Goal: Transaction & Acquisition: Purchase product/service

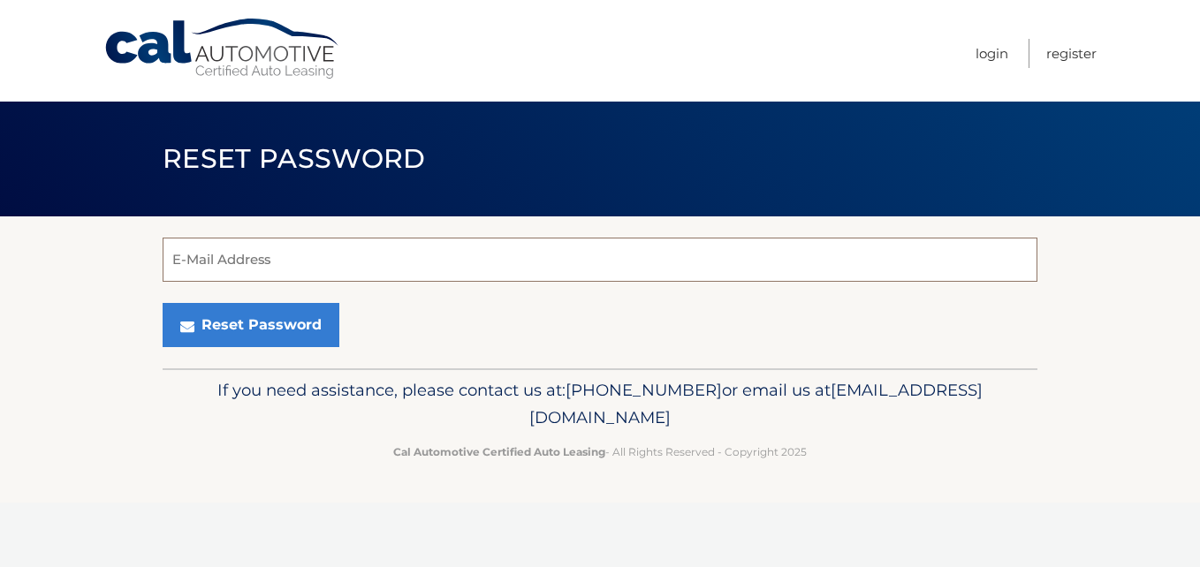
click at [408, 270] on input "E-Mail Address" at bounding box center [600, 260] width 875 height 44
type input "[EMAIL_ADDRESS][DOMAIN_NAME]"
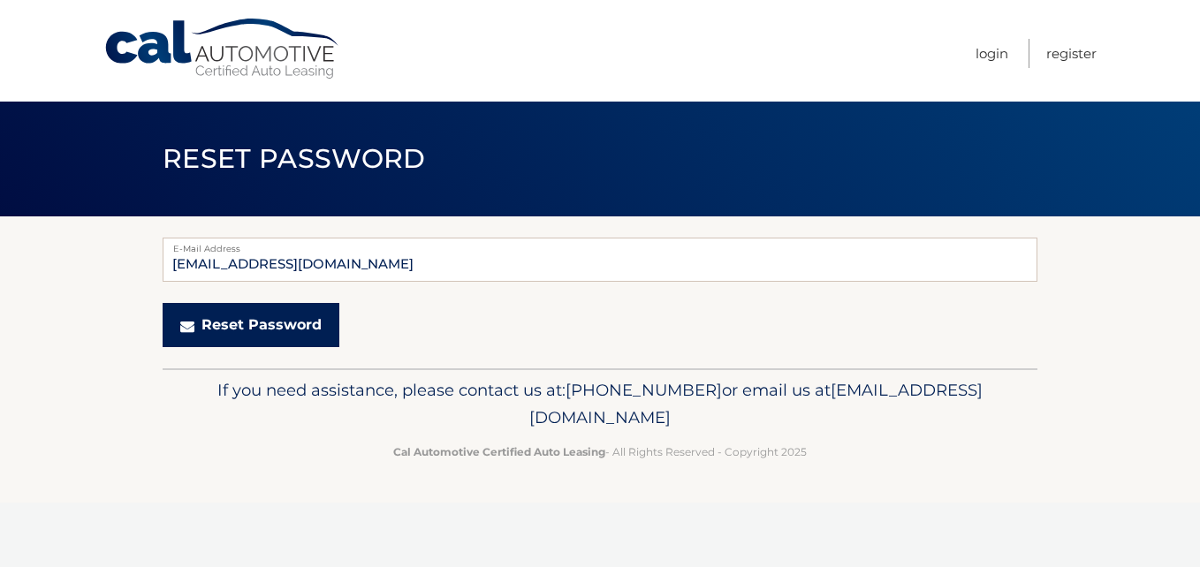
click at [277, 322] on button "Reset Password" at bounding box center [251, 325] width 177 height 44
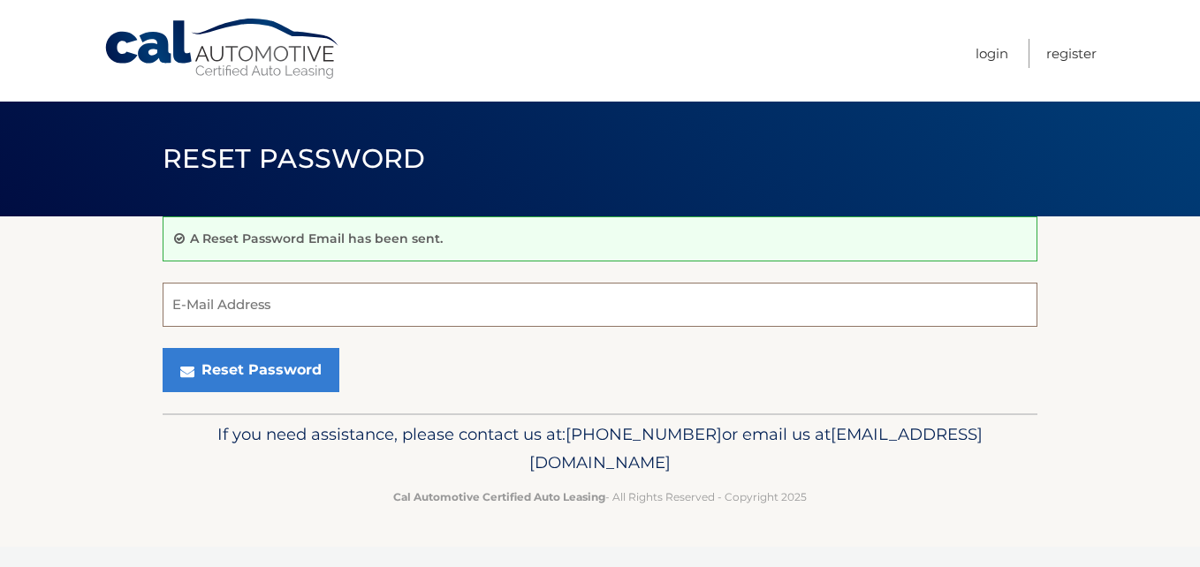
click at [471, 298] on input "E-Mail Address" at bounding box center [600, 305] width 875 height 44
type input "871584"
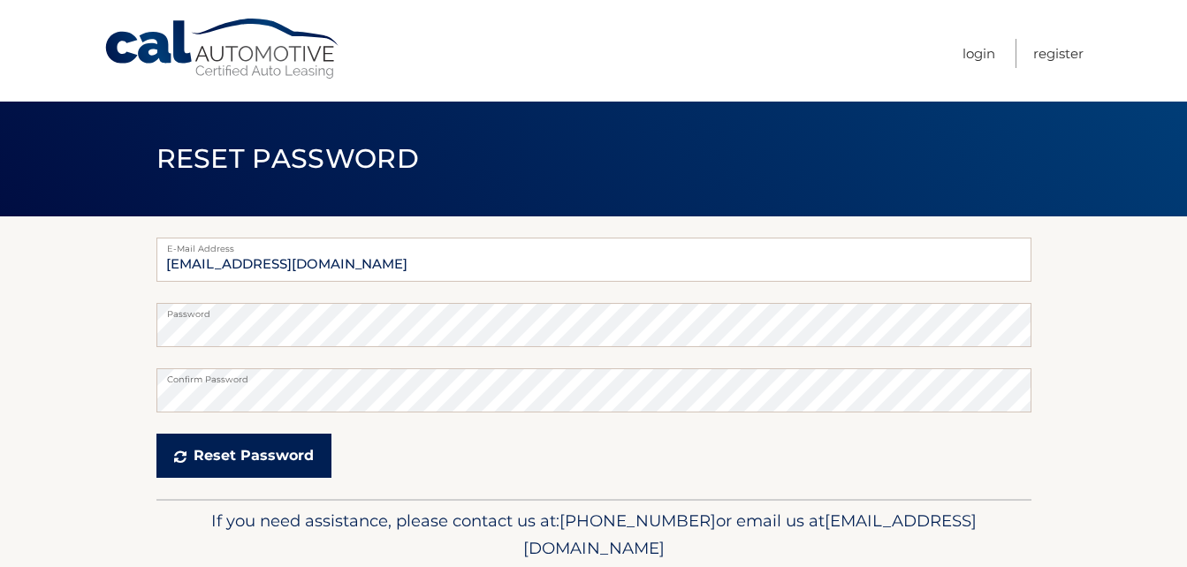
click at [285, 454] on button "Reset Password" at bounding box center [243, 456] width 175 height 44
drag, startPoint x: 286, startPoint y: 458, endPoint x: 211, endPoint y: 456, distance: 75.1
click at [211, 456] on button "Reset Password" at bounding box center [243, 456] width 175 height 44
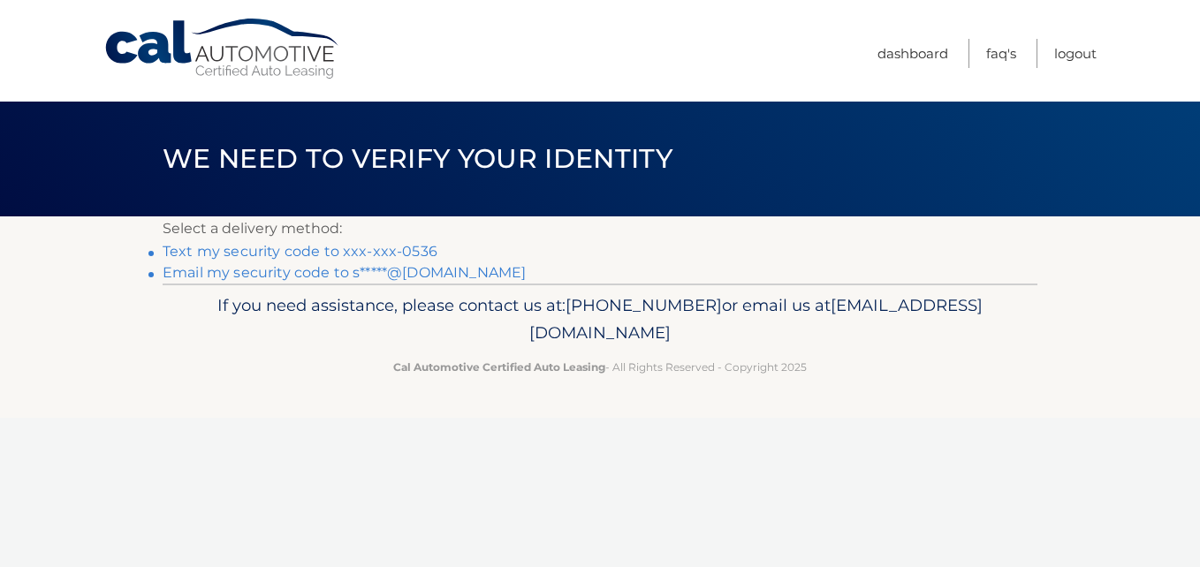
click at [452, 275] on link "Email my security code to s*****@hotmail.com" at bounding box center [344, 272] width 363 height 17
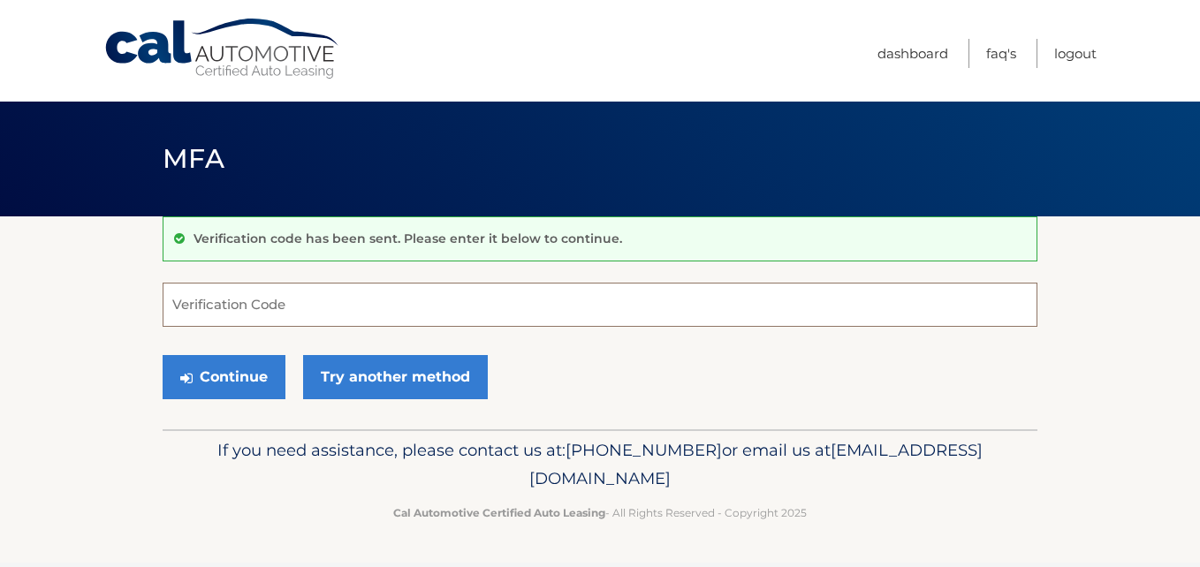
click at [377, 303] on input "Verification Code" at bounding box center [600, 305] width 875 height 44
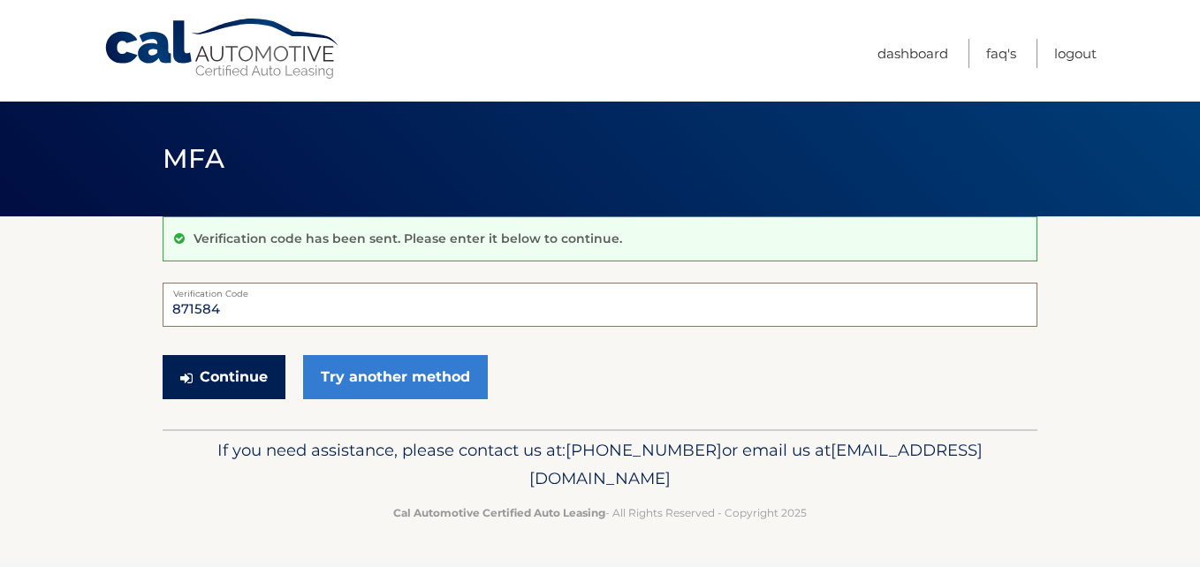
type input "871584"
click at [248, 377] on button "Continue" at bounding box center [224, 377] width 123 height 44
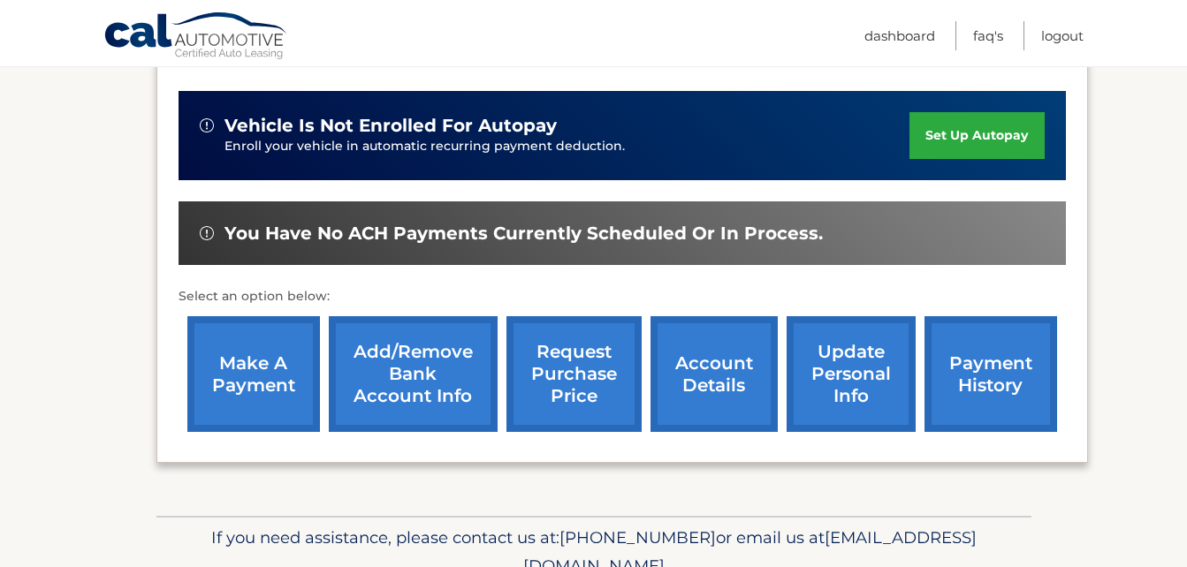
scroll to position [480, 0]
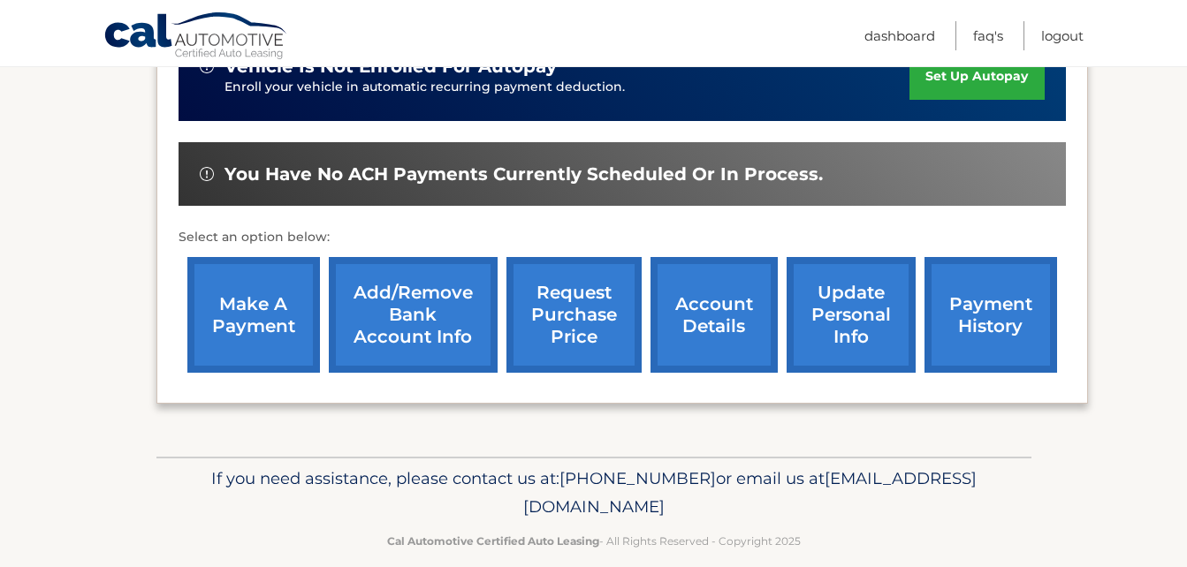
click at [1000, 325] on link "payment history" at bounding box center [990, 315] width 133 height 116
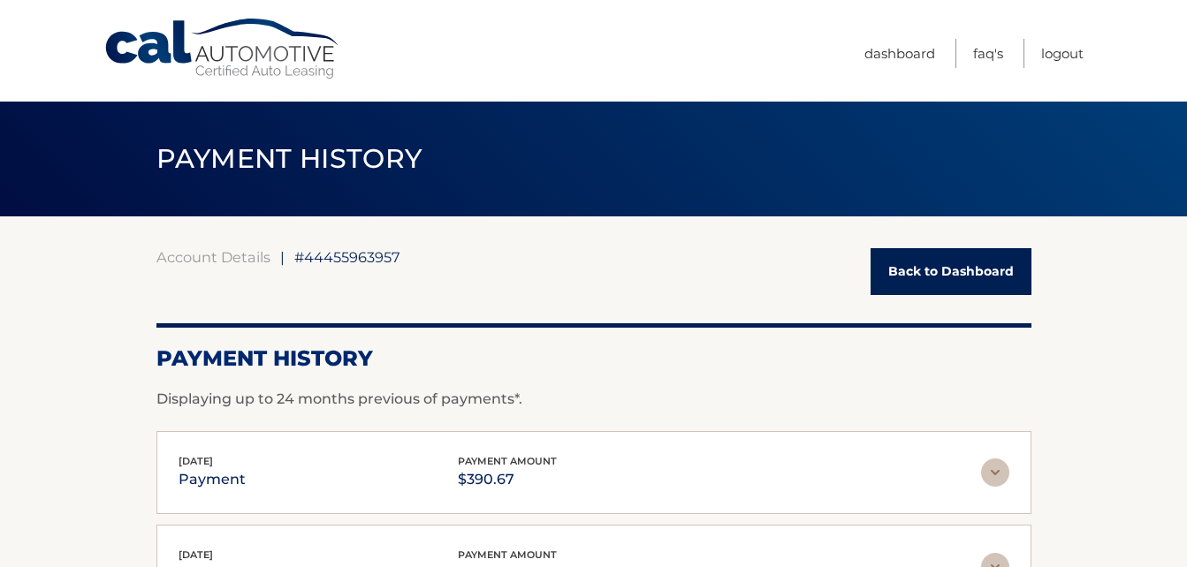
click at [1185, 186] on div "PAYMENT HISTORY" at bounding box center [593, 159] width 1187 height 115
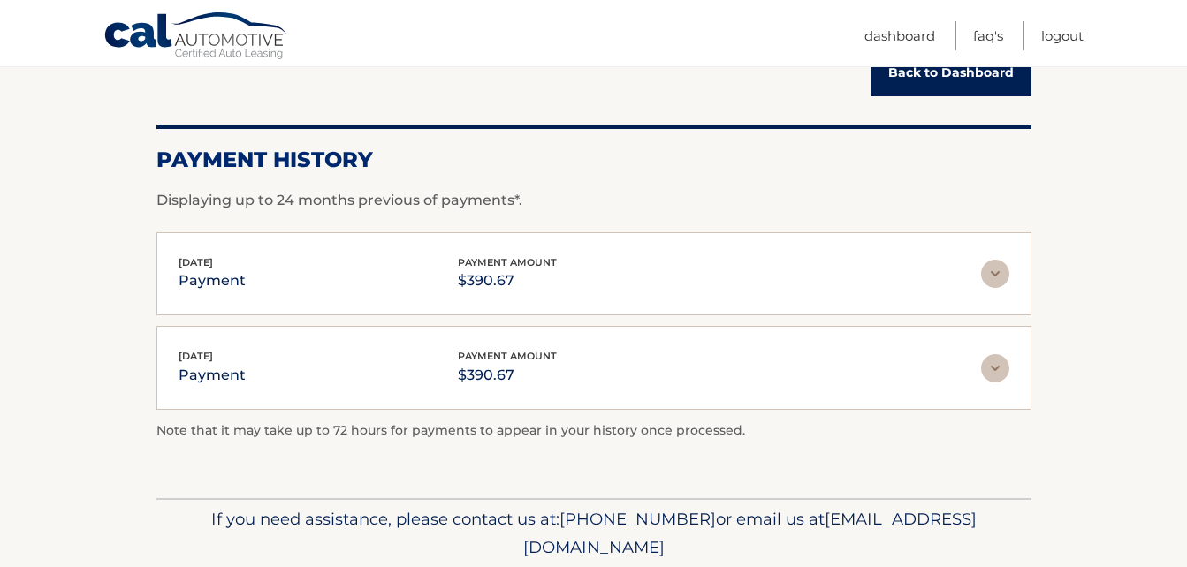
scroll to position [217, 0]
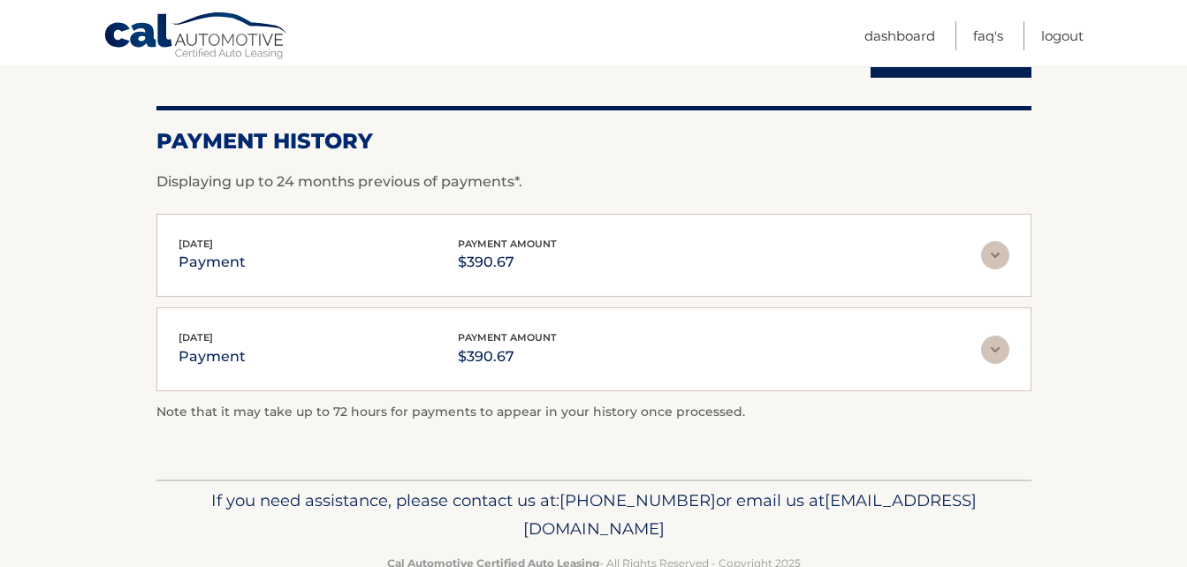
click at [984, 261] on img at bounding box center [995, 255] width 28 height 28
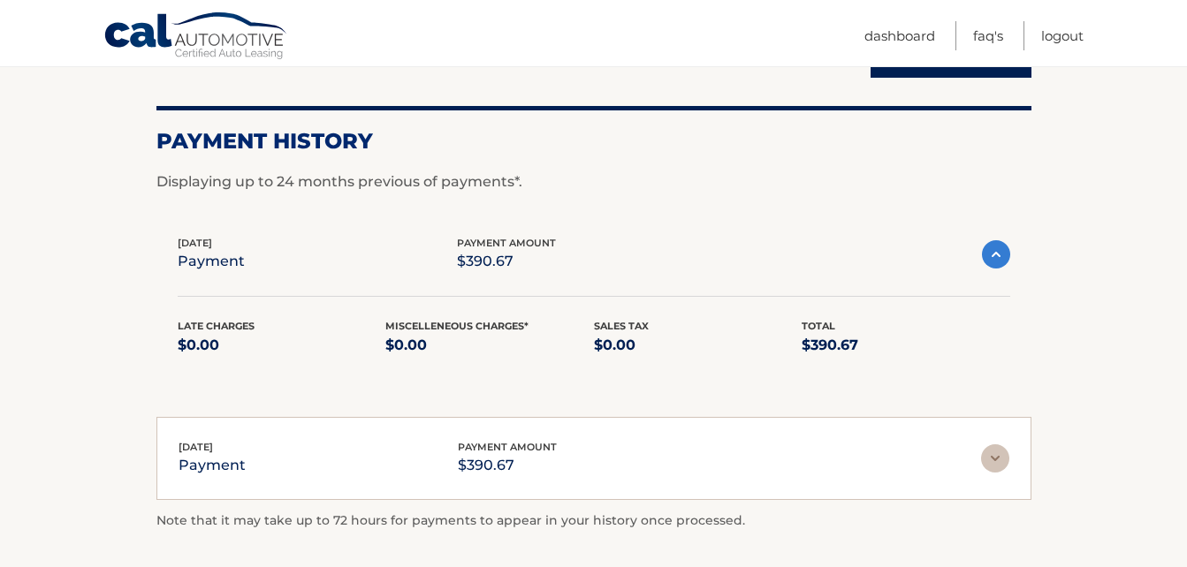
click at [984, 261] on img at bounding box center [996, 254] width 28 height 28
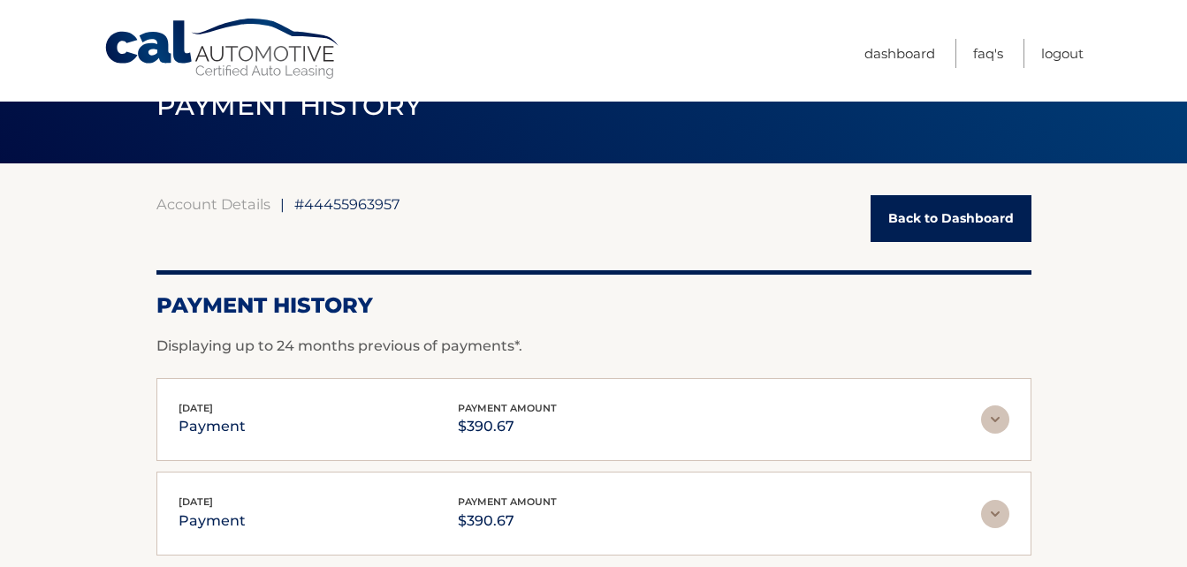
scroll to position [57, 0]
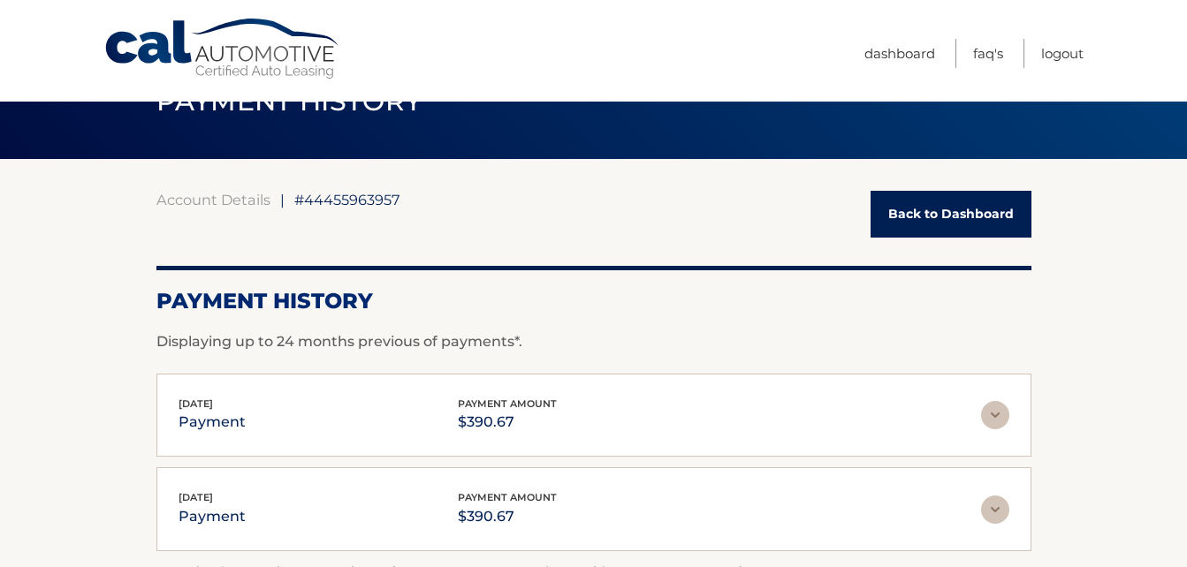
click at [940, 213] on link "Back to Dashboard" at bounding box center [951, 214] width 161 height 47
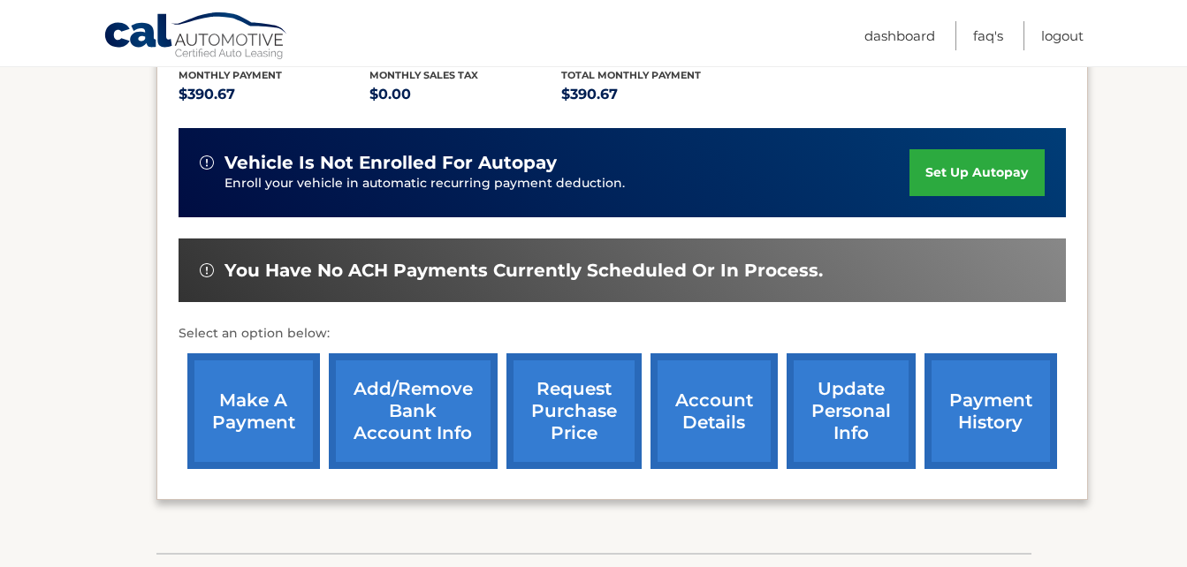
scroll to position [389, 0]
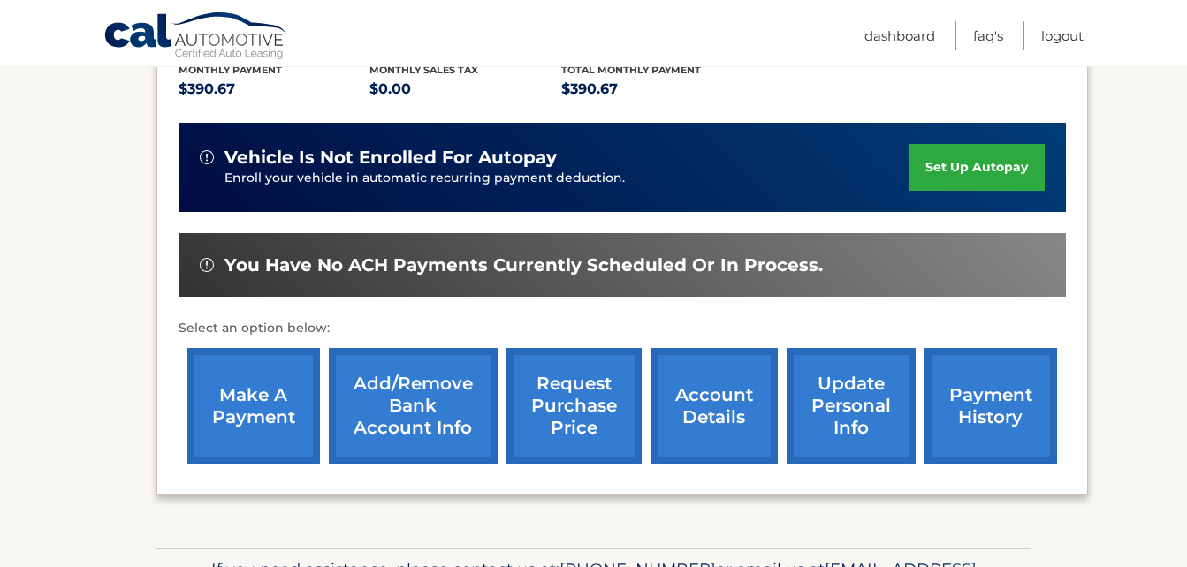
click at [279, 412] on link "make a payment" at bounding box center [253, 406] width 133 height 116
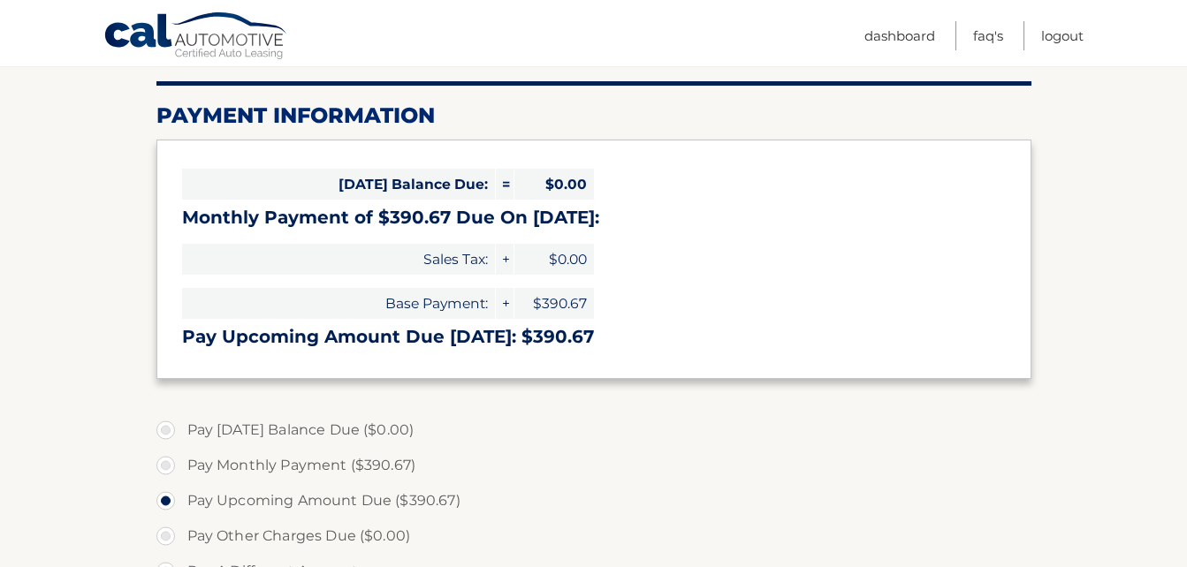
scroll to position [177, 0]
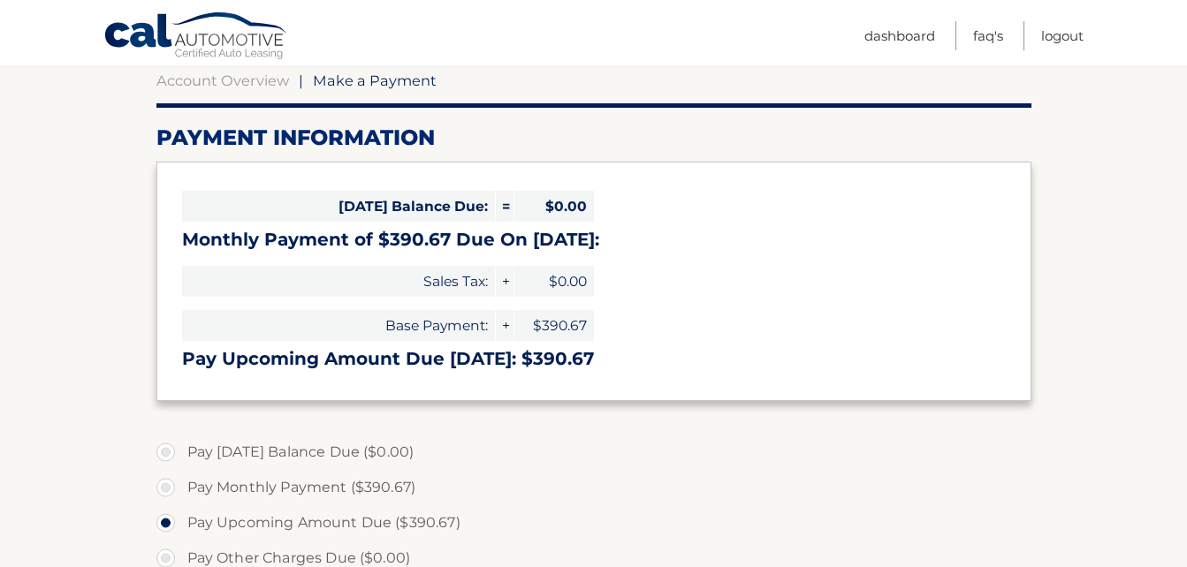
click at [164, 487] on label "Pay Monthly Payment ($390.67)" at bounding box center [593, 487] width 875 height 35
click at [164, 487] on input "Pay Monthly Payment ($390.67)" at bounding box center [173, 484] width 18 height 28
radio input "true"
click at [162, 519] on label "Pay Upcoming Amount Due ($390.67)" at bounding box center [593, 523] width 875 height 35
click at [164, 519] on input "Pay Upcoming Amount Due ($390.67)" at bounding box center [173, 520] width 18 height 28
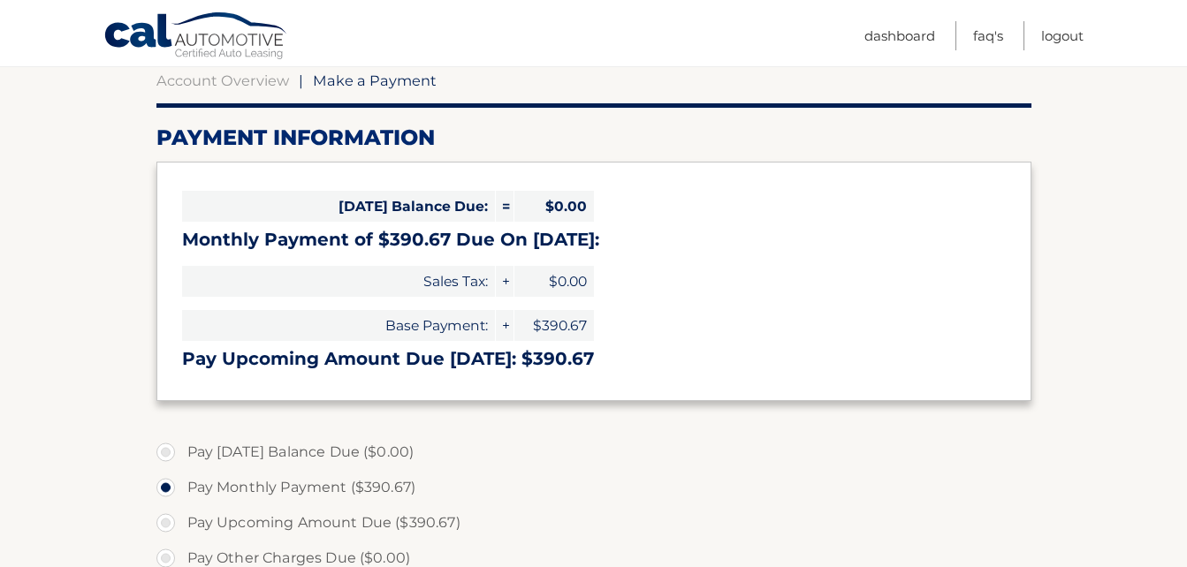
radio input "true"
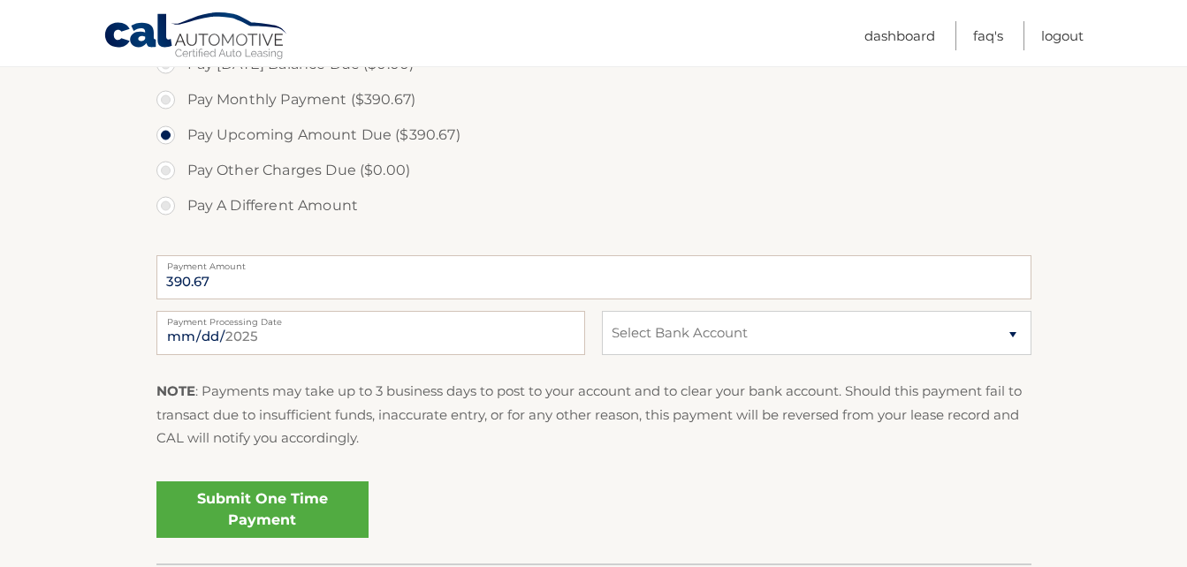
scroll to position [586, 0]
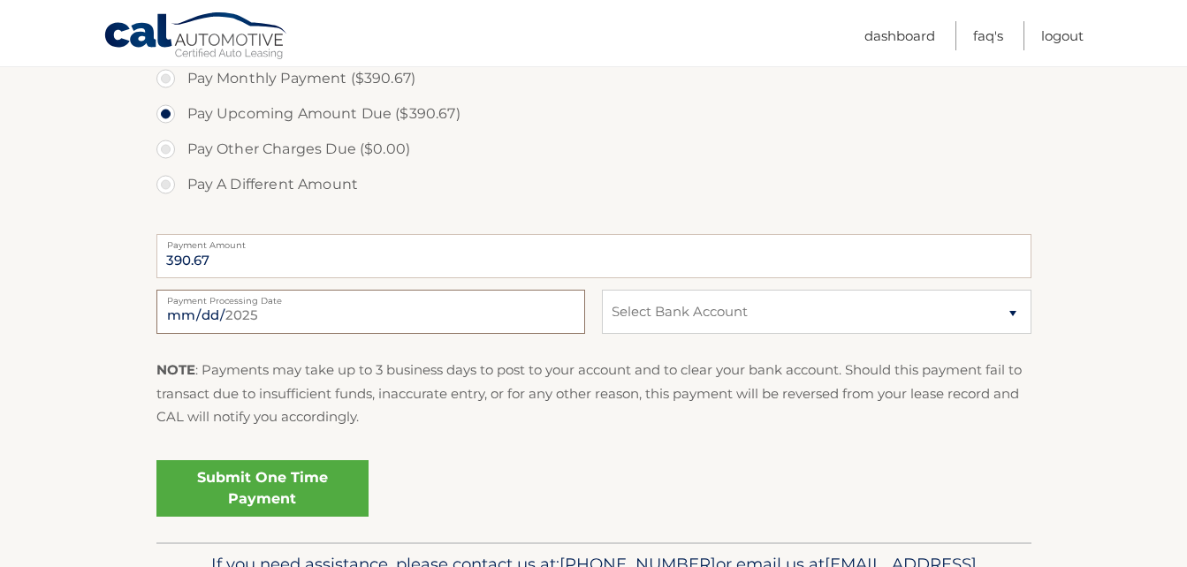
click at [437, 311] on input "2025-08-30" at bounding box center [370, 312] width 429 height 44
type input "2025-09-01"
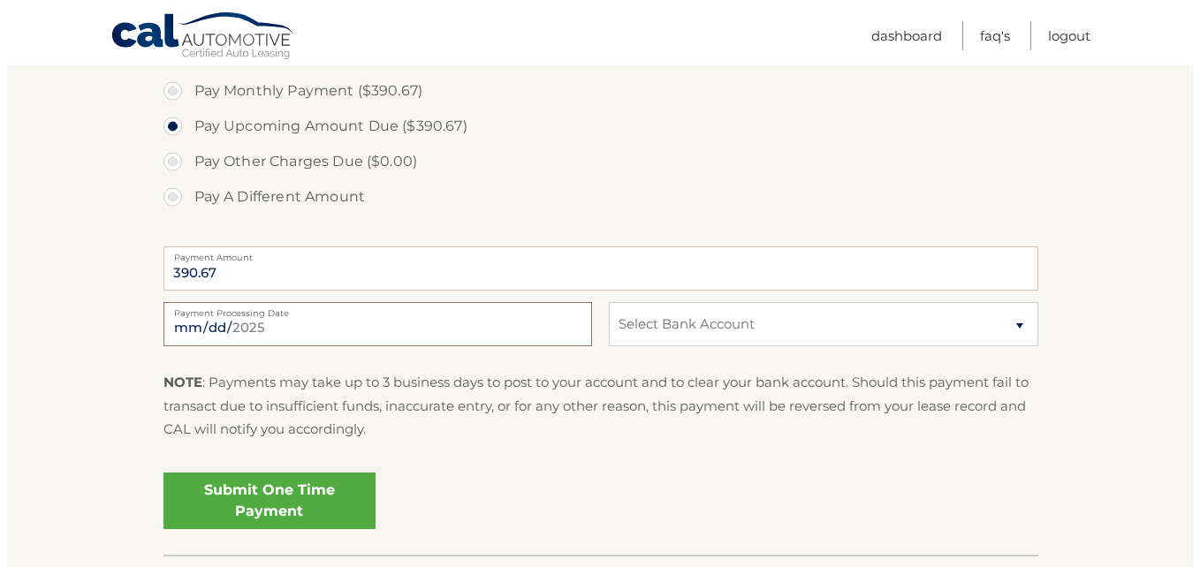
scroll to position [577, 0]
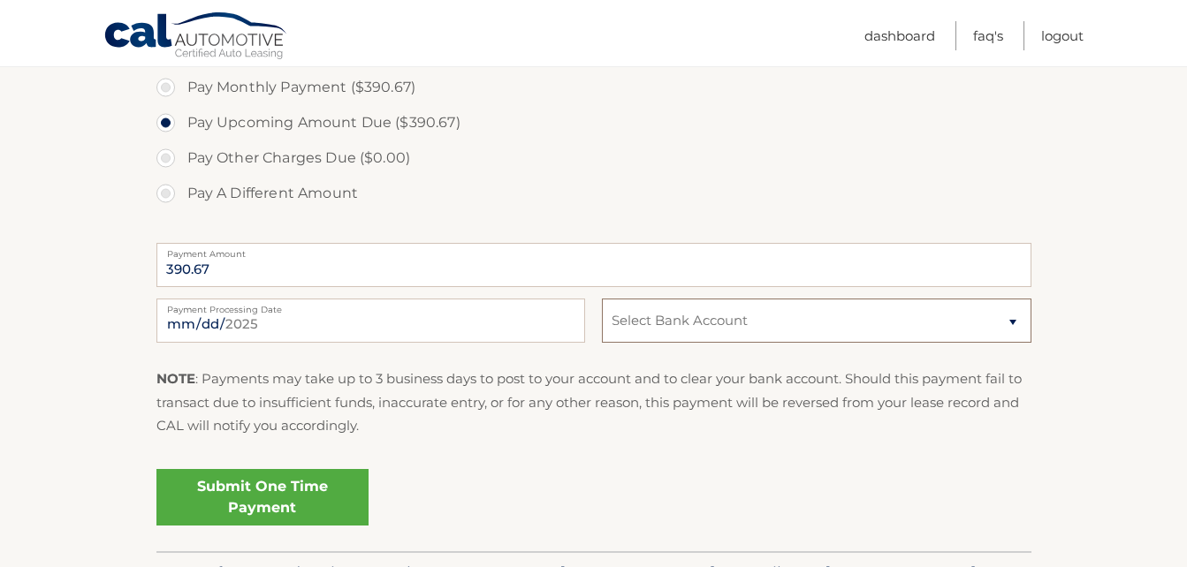
click at [1008, 322] on select "Select Bank Account Checking BANK OF AMERICA N.A. *****9407 Checking BANK OF AM…" at bounding box center [816, 321] width 429 height 44
select select "NGVkNTJlNjctZTRhMC00YWE4LWJlMTctMTIxMDMzZTA1M2Q5"
click at [602, 299] on select "Select Bank Account Checking BANK OF AMERICA N.A. *****9407 Checking BANK OF AM…" at bounding box center [816, 321] width 429 height 44
click at [316, 491] on link "Submit One Time Payment" at bounding box center [262, 497] width 212 height 57
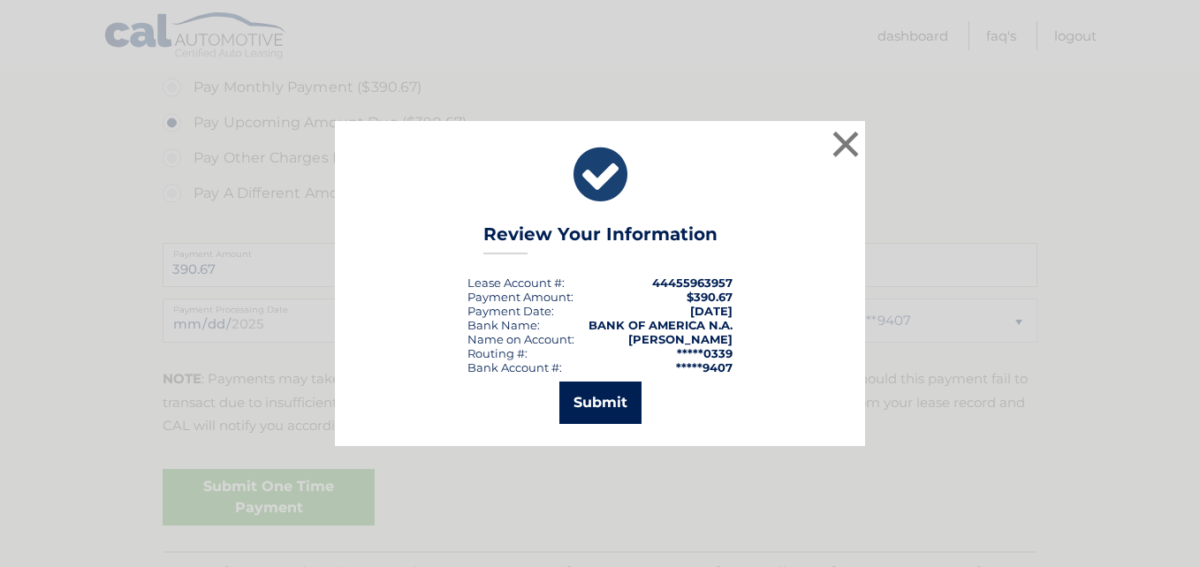
click at [611, 410] on button "Submit" at bounding box center [600, 403] width 82 height 42
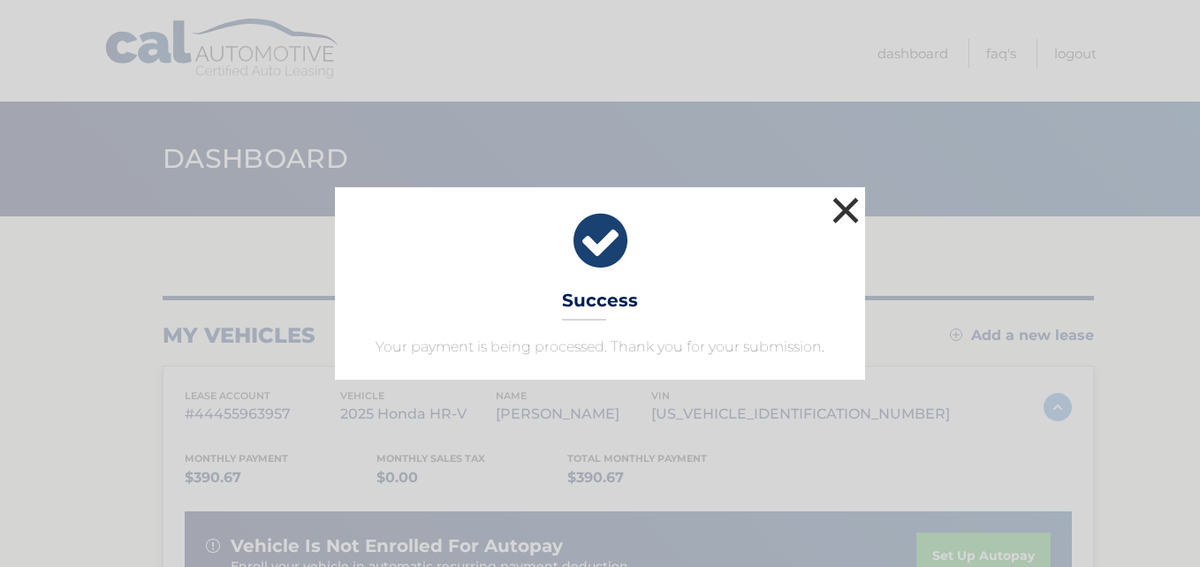
click at [841, 206] on button "×" at bounding box center [845, 210] width 35 height 35
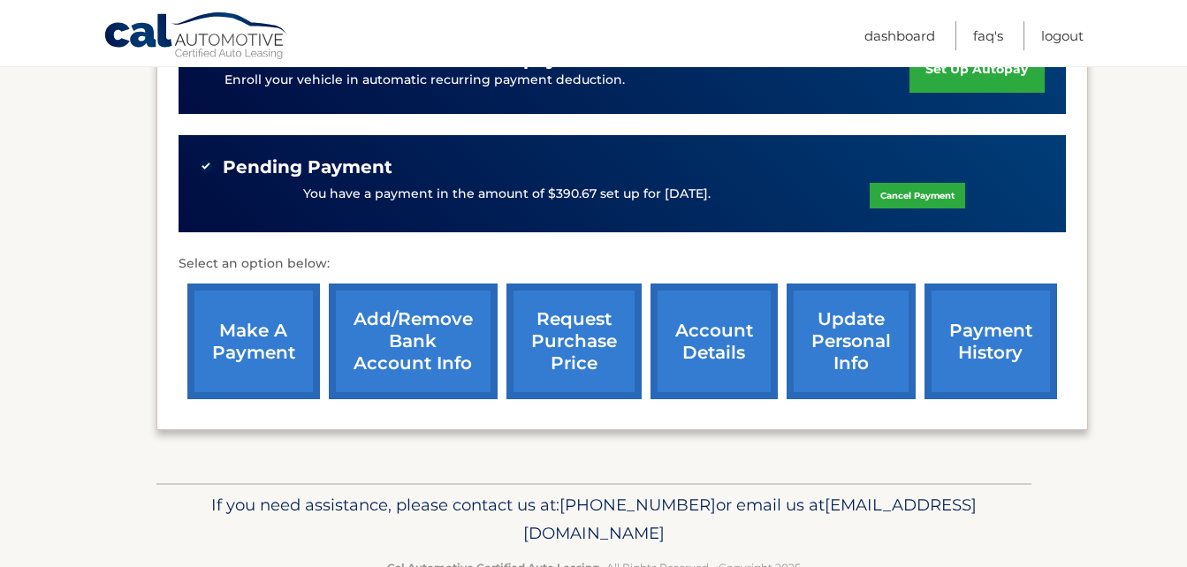
scroll to position [537, 0]
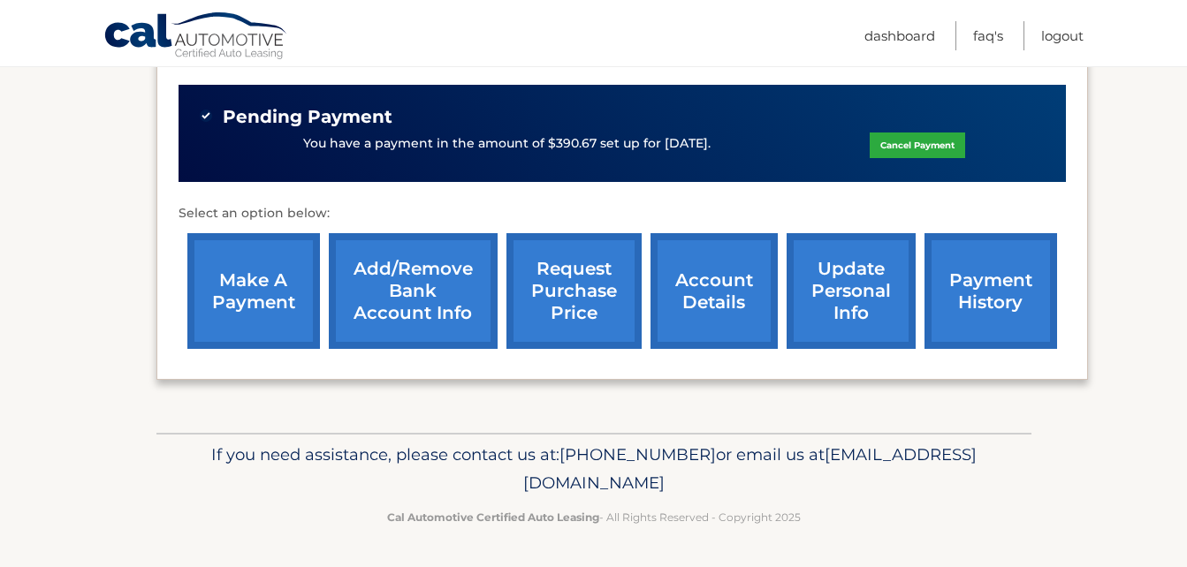
click at [965, 308] on link "payment history" at bounding box center [990, 291] width 133 height 116
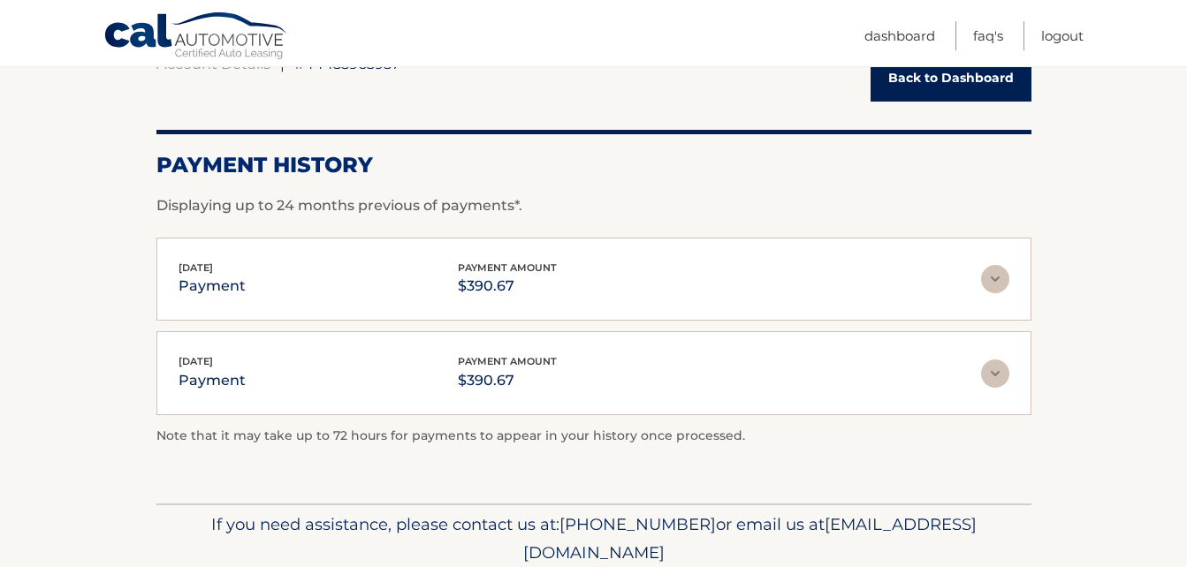
scroll to position [203, 0]
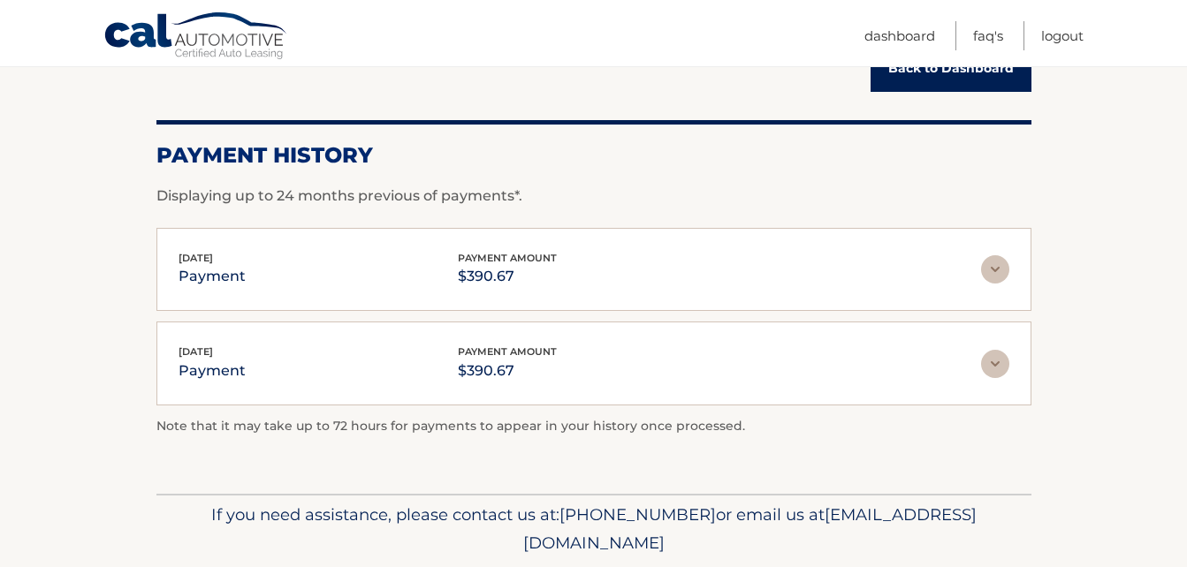
click at [997, 81] on link "Back to Dashboard" at bounding box center [951, 68] width 161 height 47
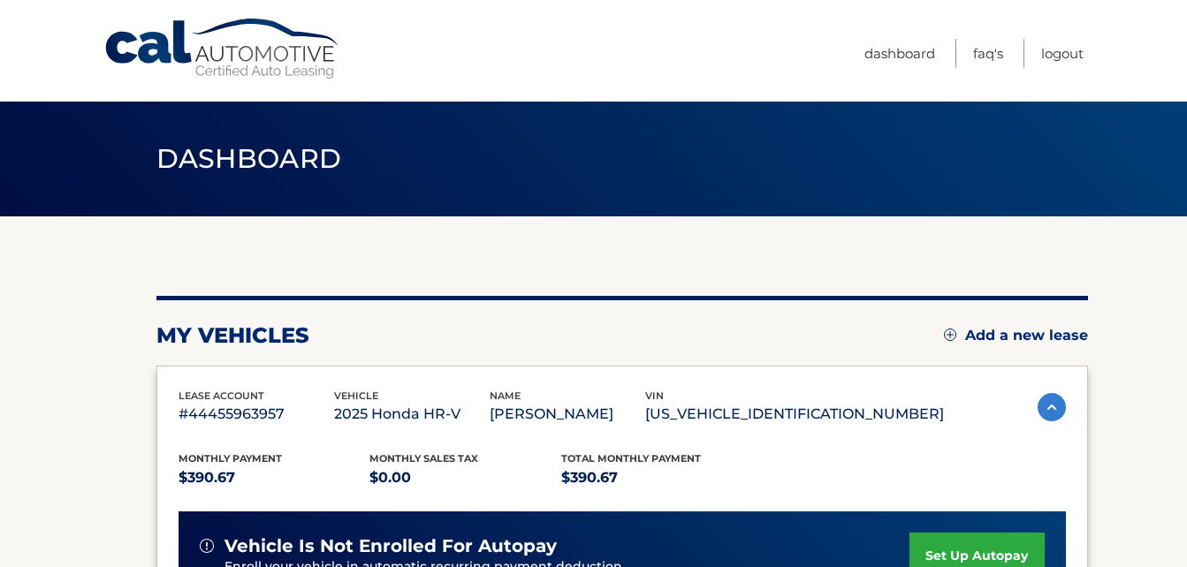
drag, startPoint x: 1186, startPoint y: 179, endPoint x: 1186, endPoint y: 300, distance: 121.1
click at [1186, 300] on main "Dashboard my vehicles Add a new lease lease account #44455963957 vehicle 2025 H…" at bounding box center [593, 485] width 1187 height 970
drag, startPoint x: 1186, startPoint y: 300, endPoint x: 1078, endPoint y: 234, distance: 126.6
click at [905, 59] on link "Dashboard" at bounding box center [899, 53] width 71 height 29
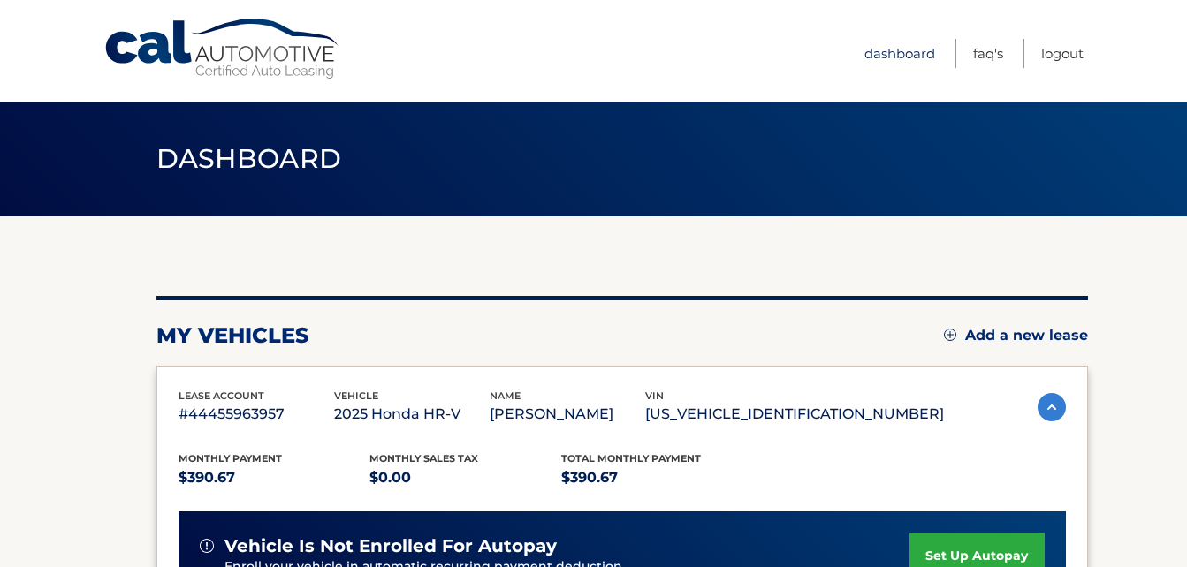
click at [906, 50] on link "Dashboard" at bounding box center [899, 53] width 71 height 29
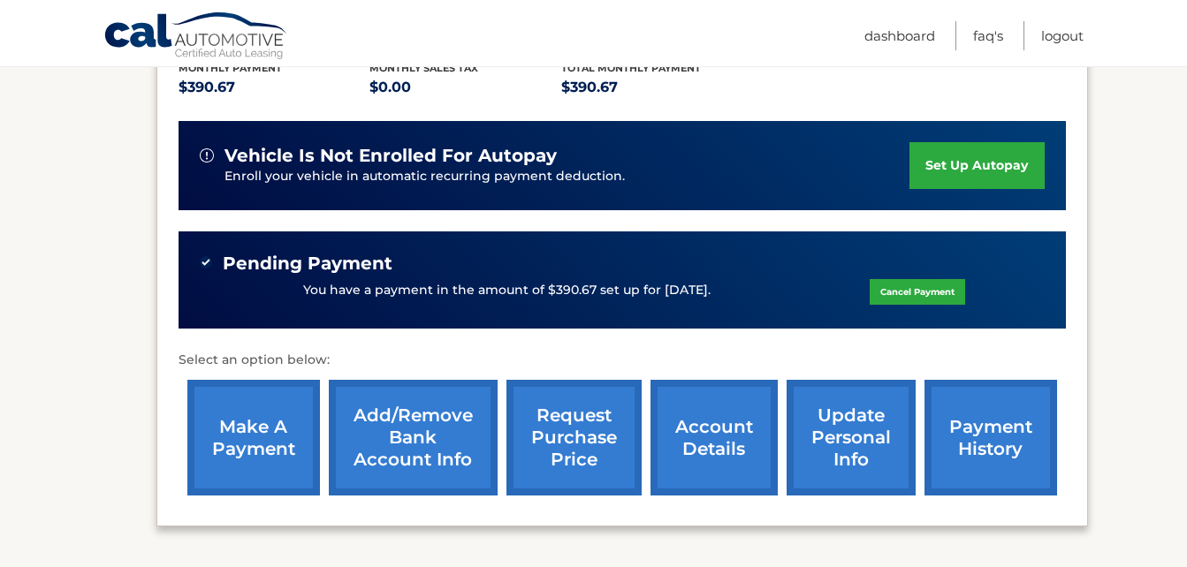
scroll to position [406, 0]
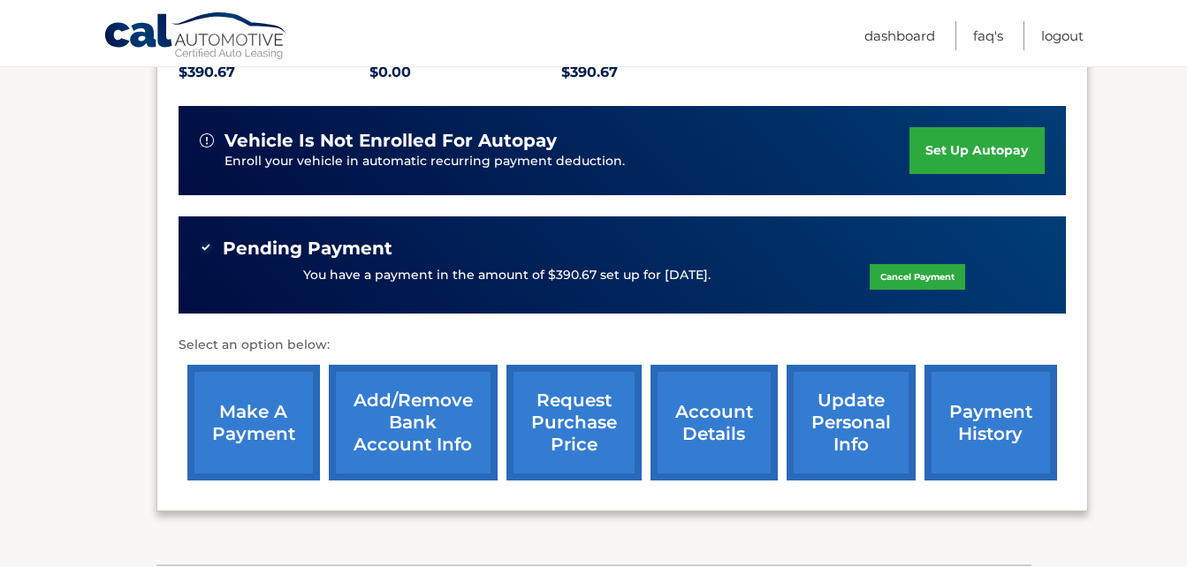
click at [431, 430] on link "Add/Remove bank account info" at bounding box center [413, 423] width 169 height 116
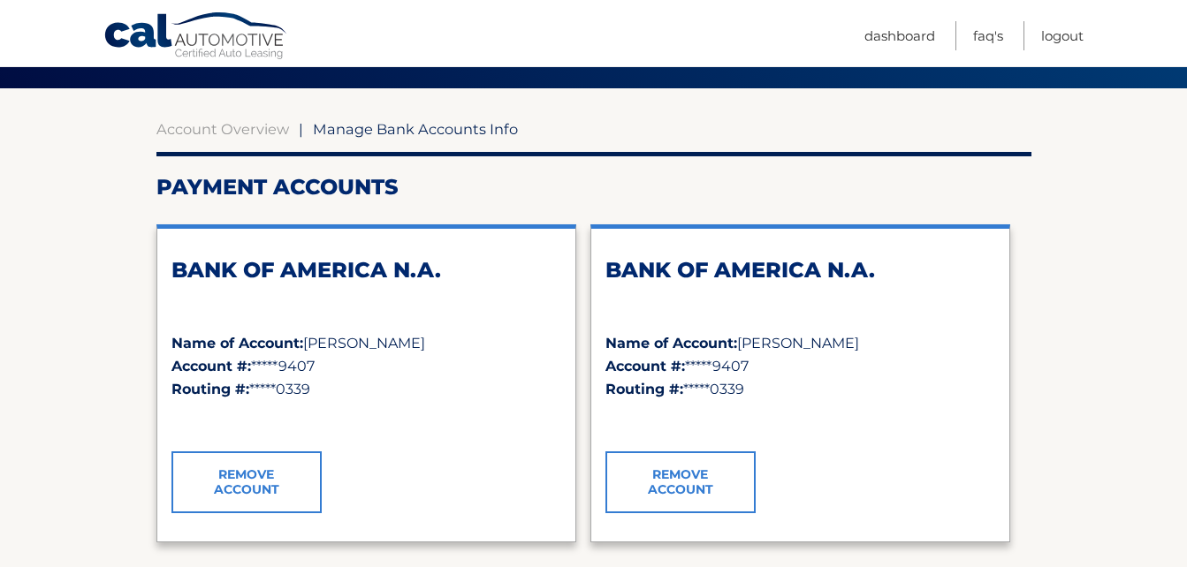
scroll to position [233, 0]
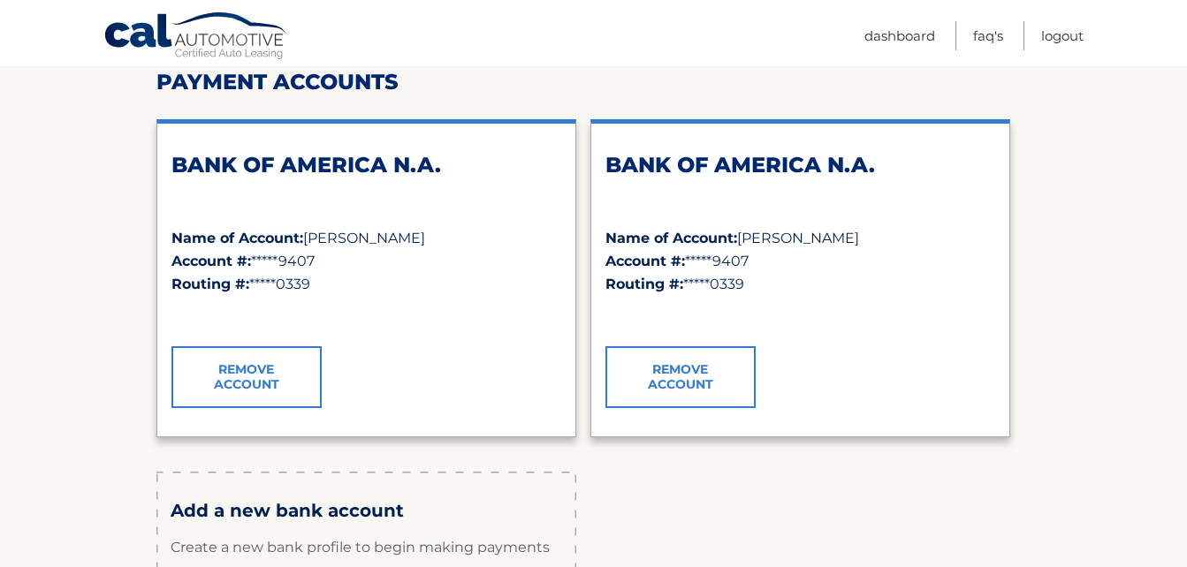
click at [696, 380] on link "Remove Account" at bounding box center [680, 377] width 150 height 62
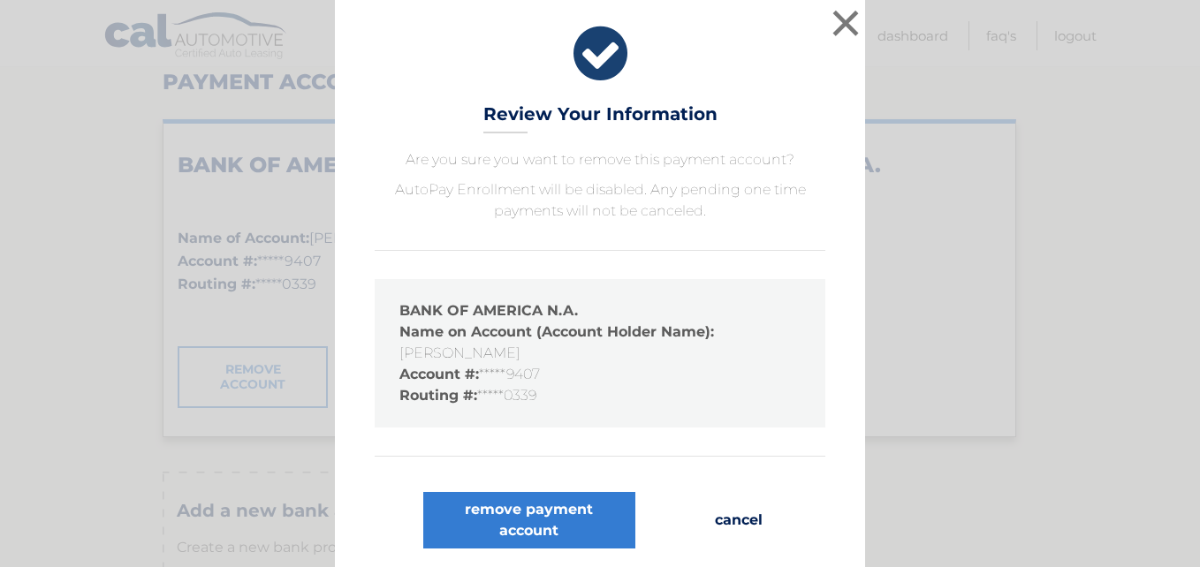
click at [738, 506] on button "cancel" at bounding box center [739, 520] width 76 height 57
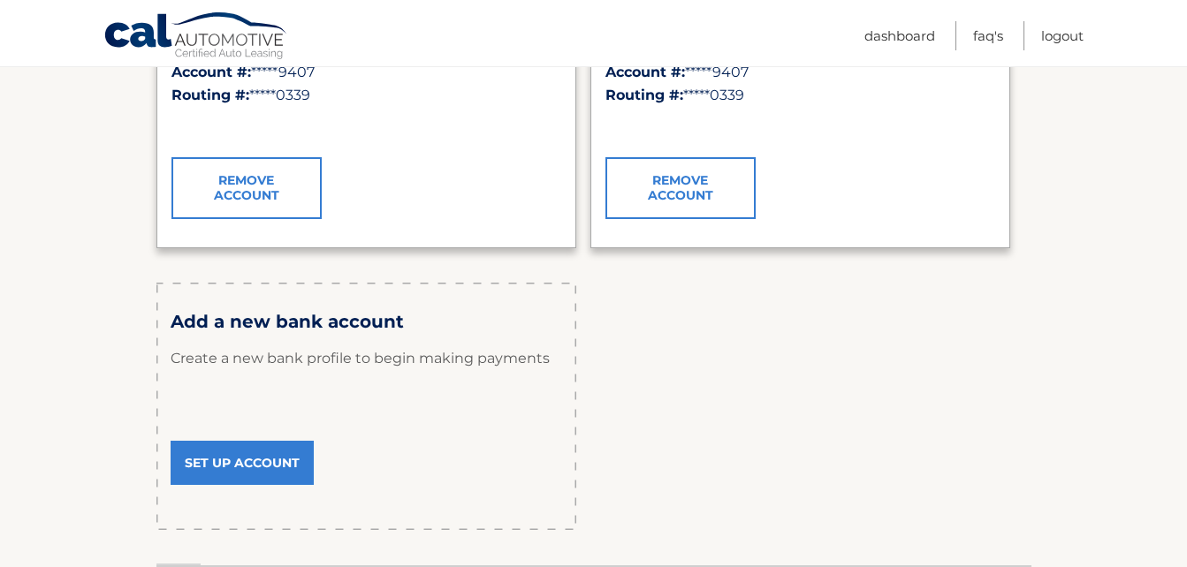
scroll to position [0, 0]
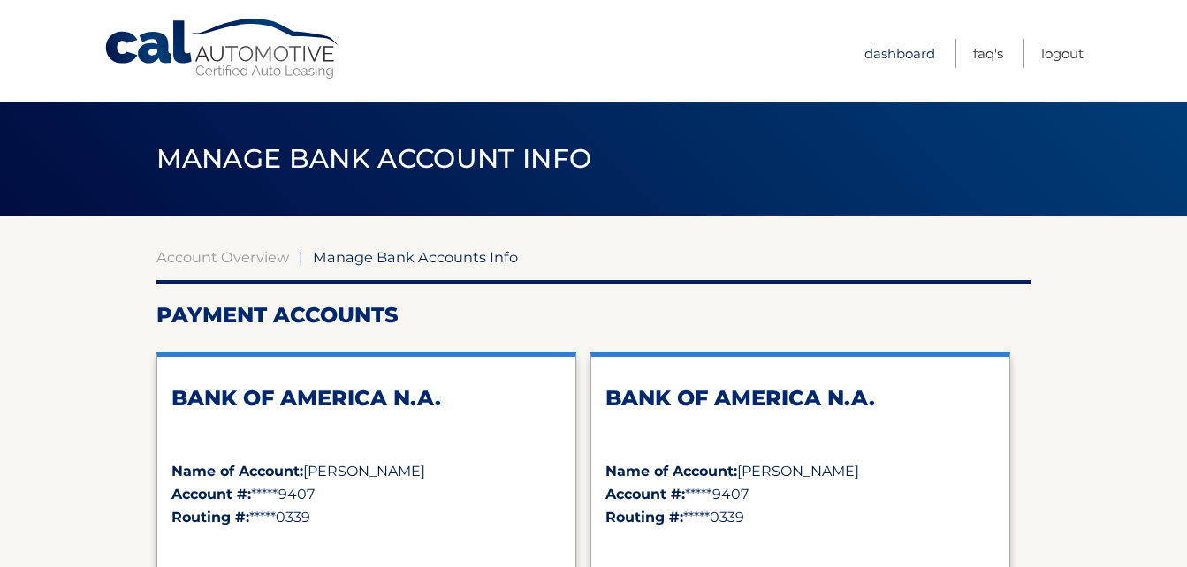
click at [900, 52] on link "Dashboard" at bounding box center [899, 53] width 71 height 29
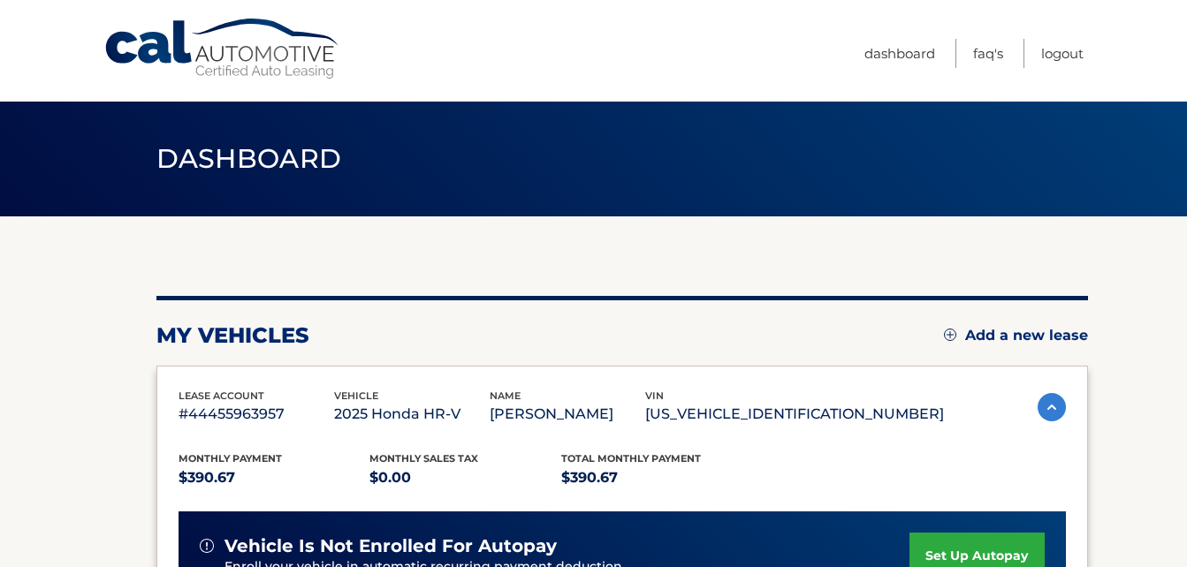
click at [1051, 406] on img at bounding box center [1052, 407] width 28 height 28
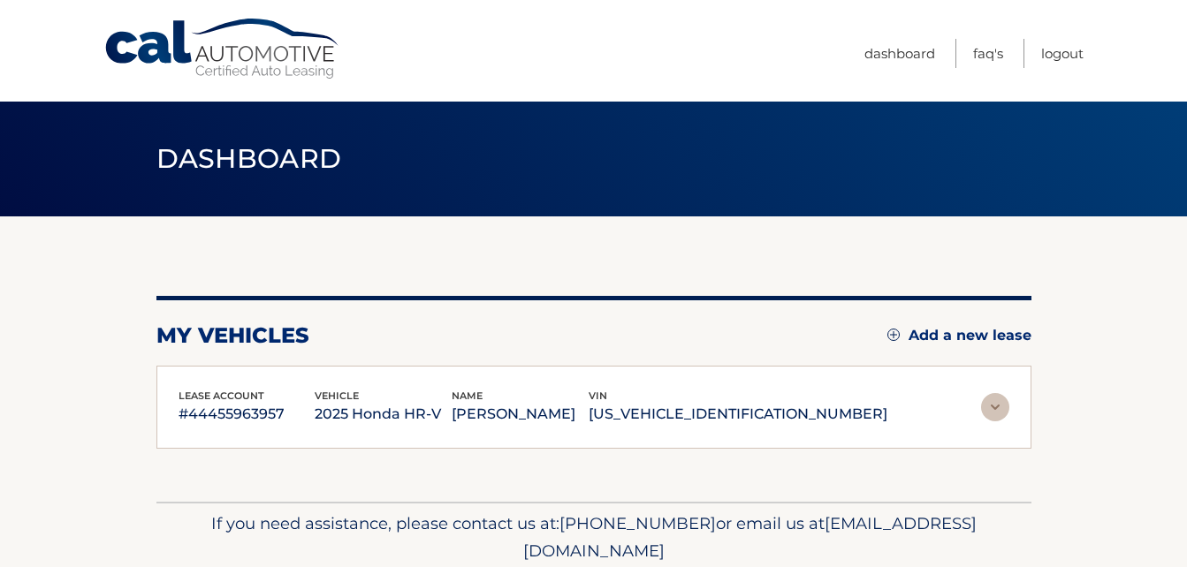
click at [1051, 406] on section "my vehicles Add a new lease lease account #44455963957 vehicle 2025 Honda HR-V …" at bounding box center [593, 359] width 1187 height 285
click at [988, 401] on img at bounding box center [995, 407] width 28 height 28
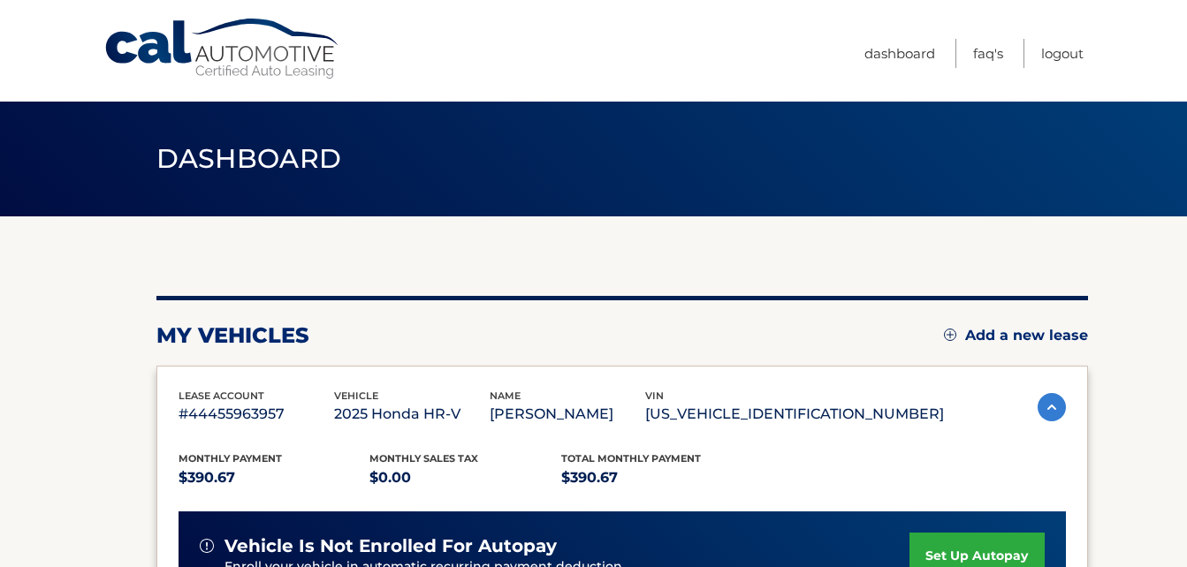
drag, startPoint x: 1186, startPoint y: 219, endPoint x: 1183, endPoint y: 393, distance: 174.1
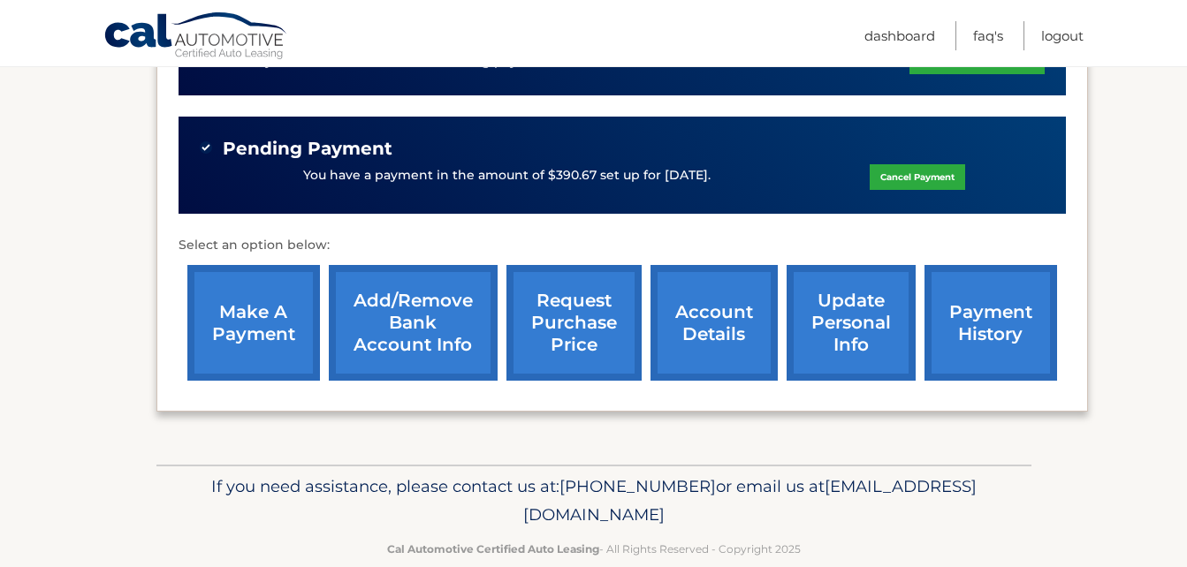
scroll to position [537, 0]
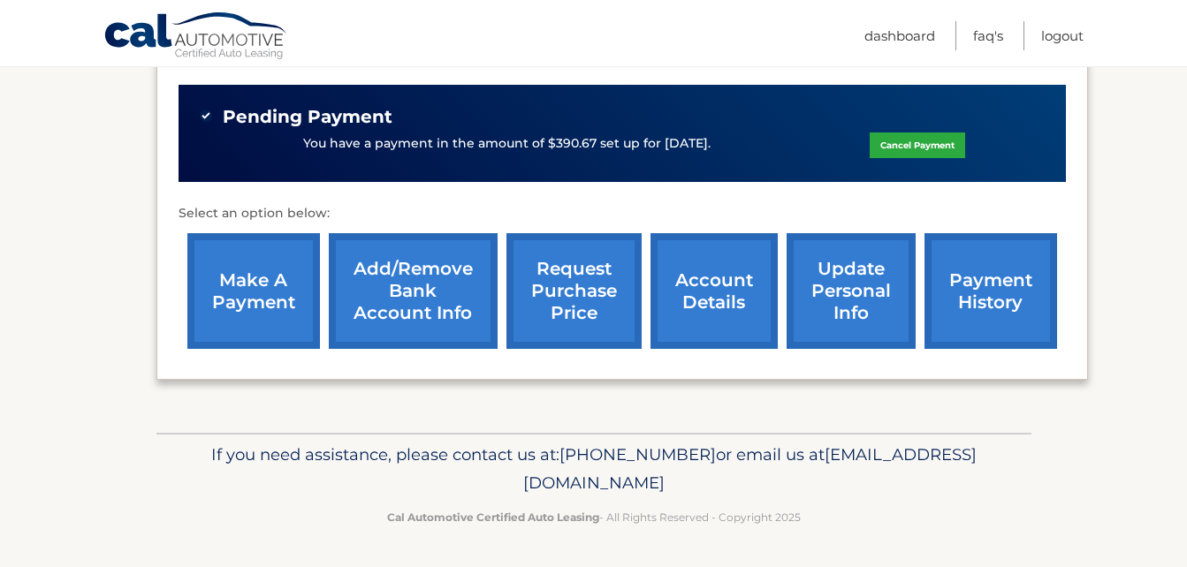
click at [733, 308] on link "account details" at bounding box center [713, 291] width 127 height 116
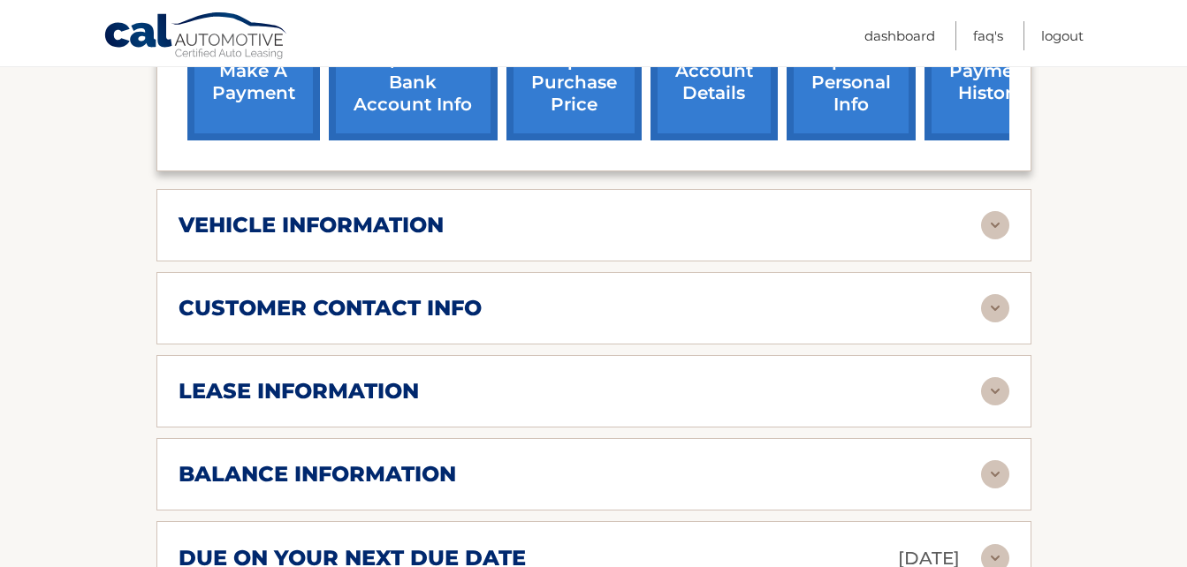
scroll to position [872, 0]
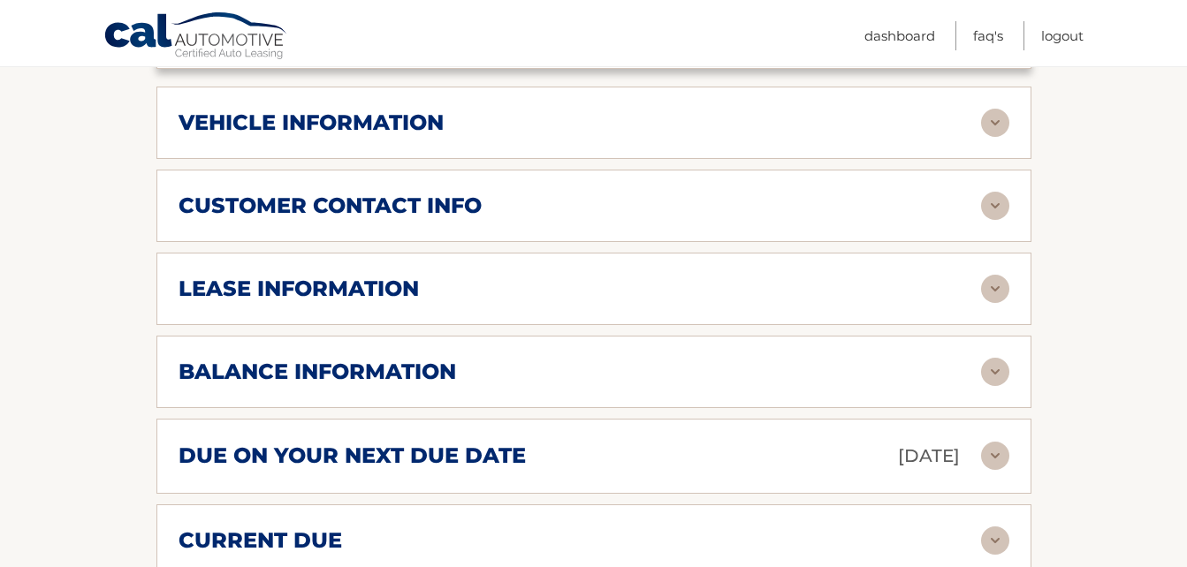
click at [991, 285] on img at bounding box center [995, 289] width 28 height 28
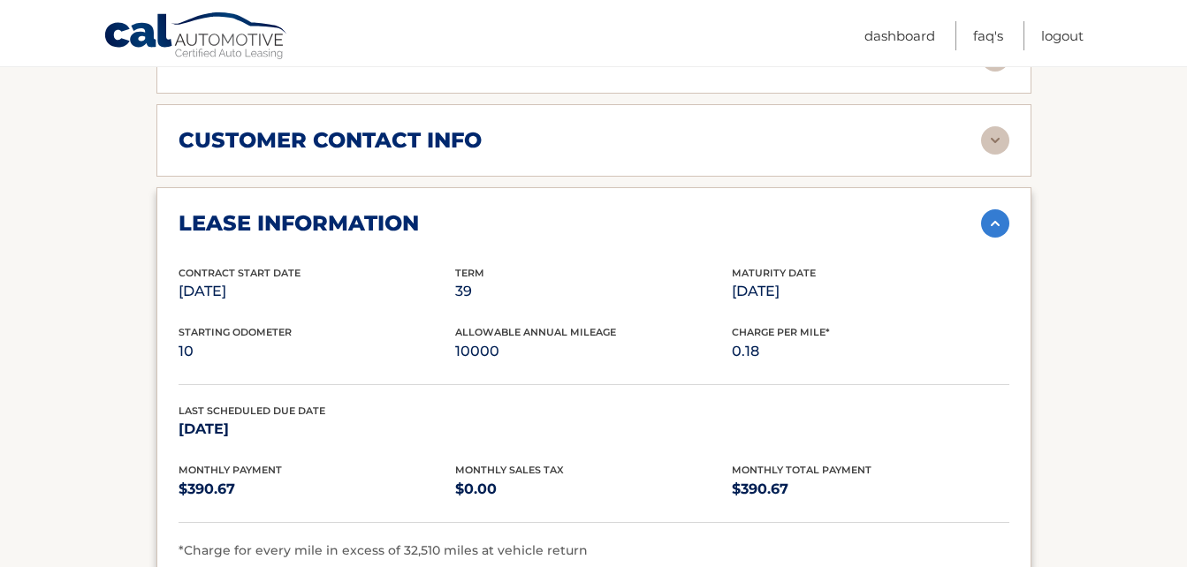
scroll to position [918, 0]
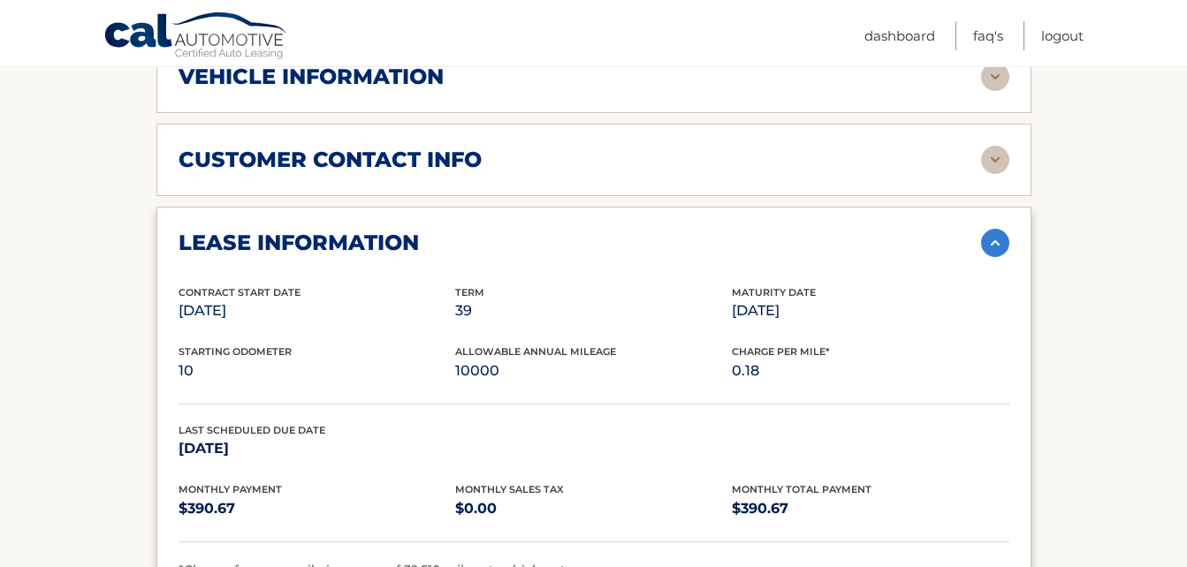
click at [990, 239] on img at bounding box center [995, 243] width 28 height 28
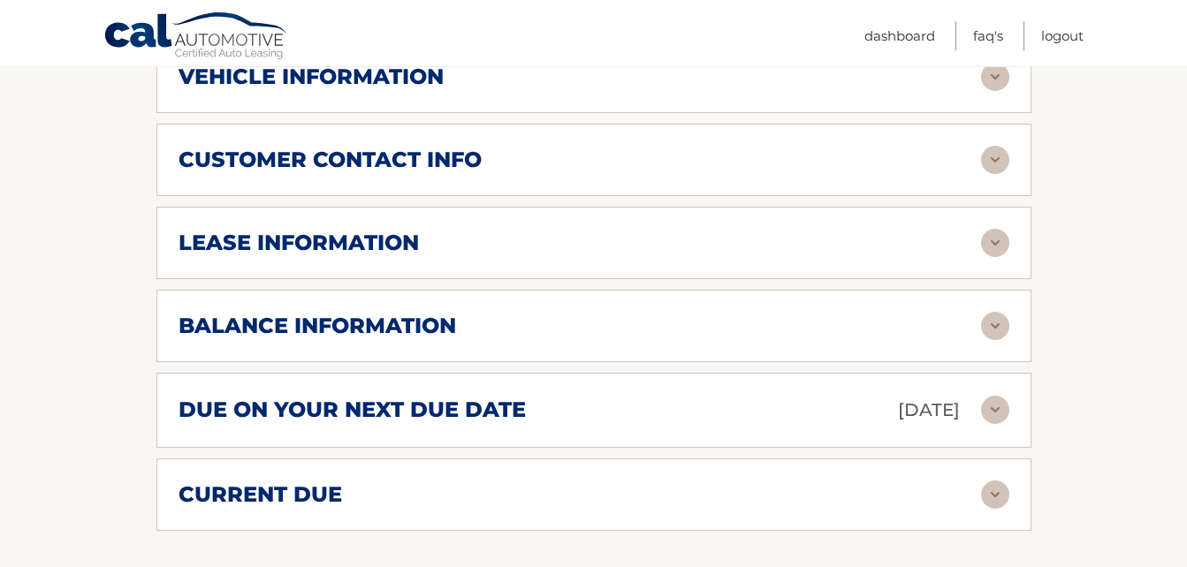
click at [985, 328] on img at bounding box center [995, 326] width 28 height 28
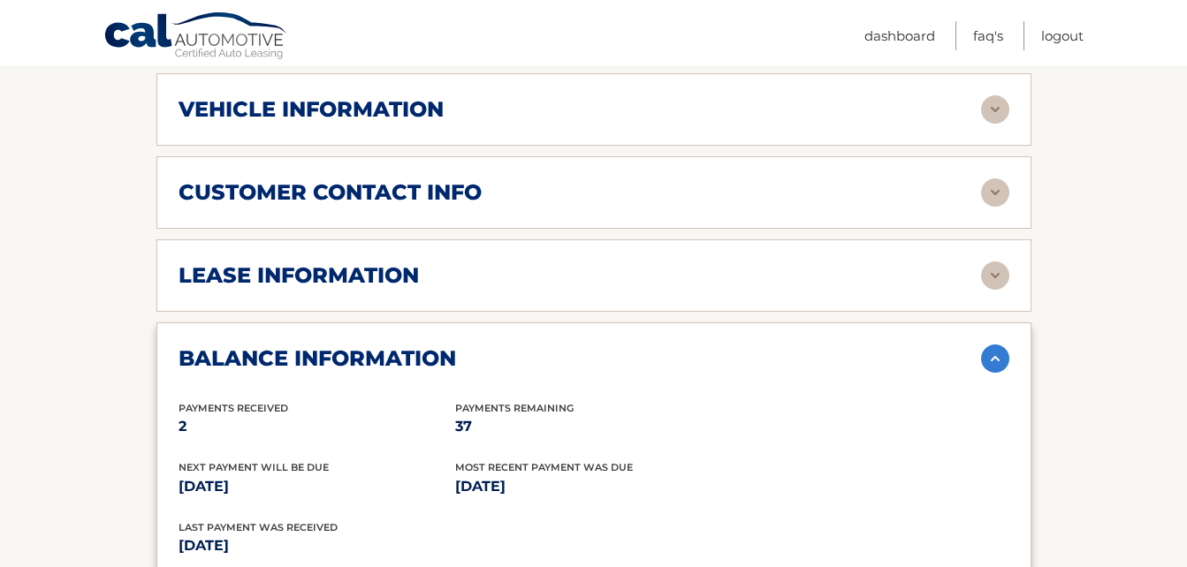
scroll to position [605, 0]
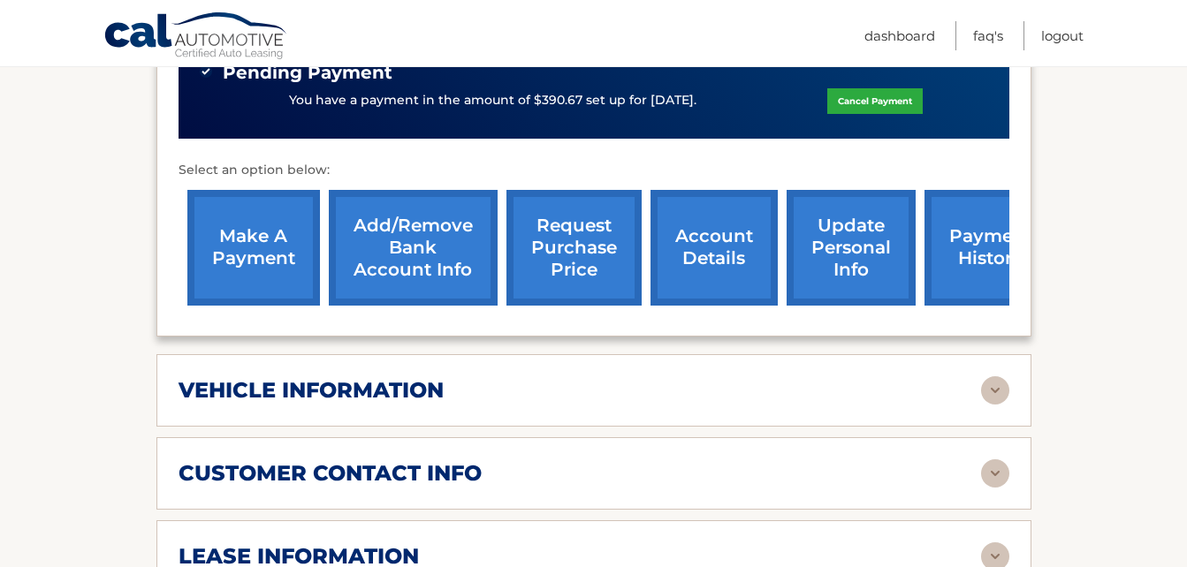
click at [993, 386] on img at bounding box center [995, 391] width 28 height 28
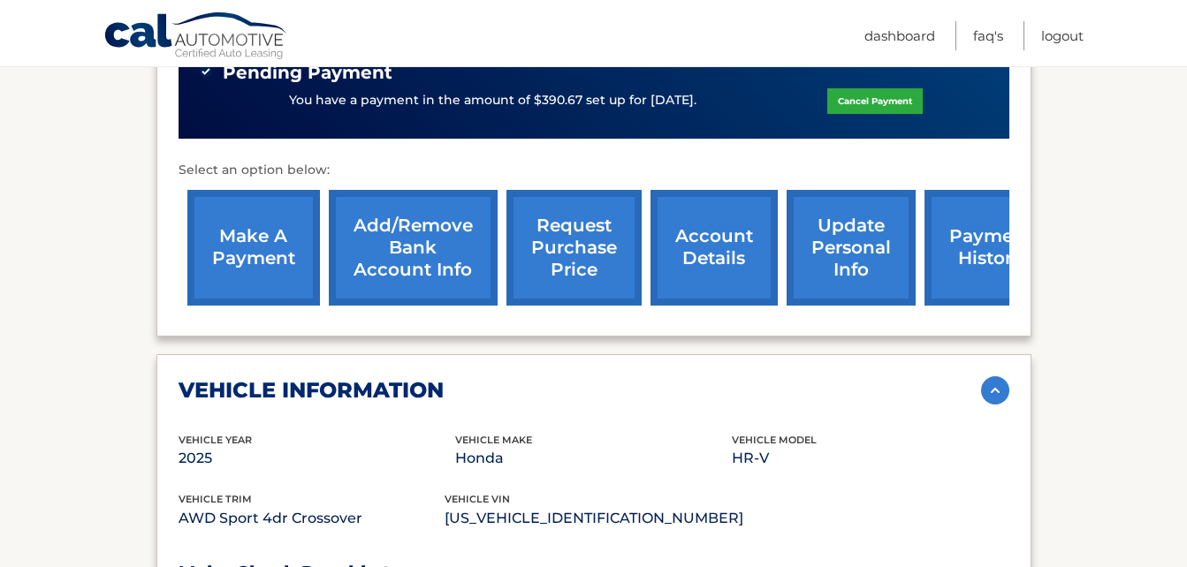
click at [993, 386] on img at bounding box center [995, 391] width 28 height 28
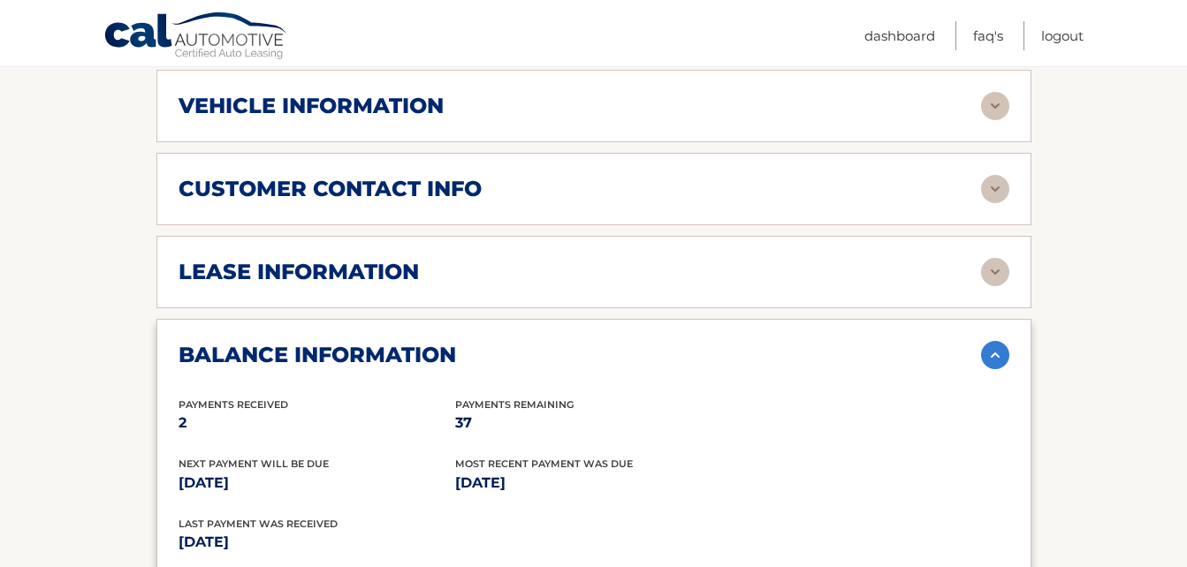
scroll to position [973, 0]
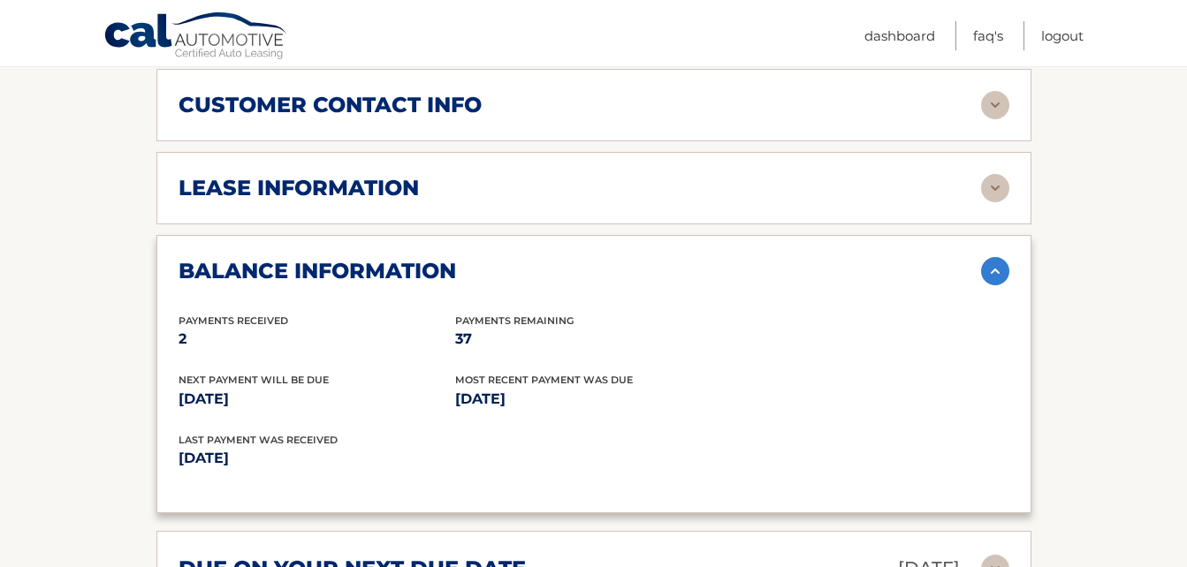
click at [1001, 266] on img at bounding box center [995, 271] width 28 height 28
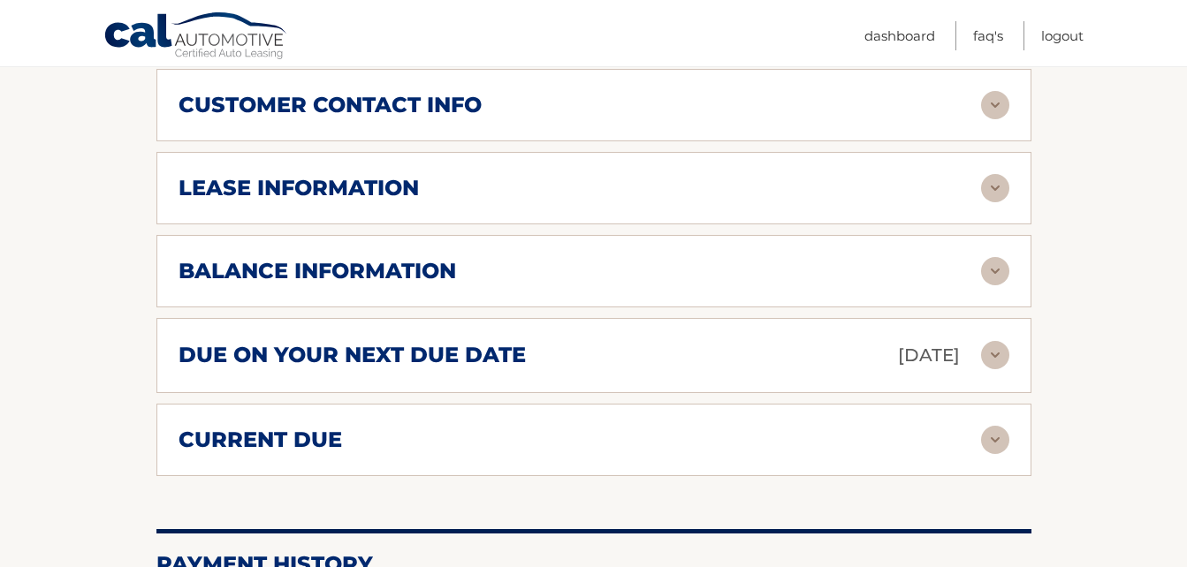
click at [1000, 350] on img at bounding box center [995, 355] width 28 height 28
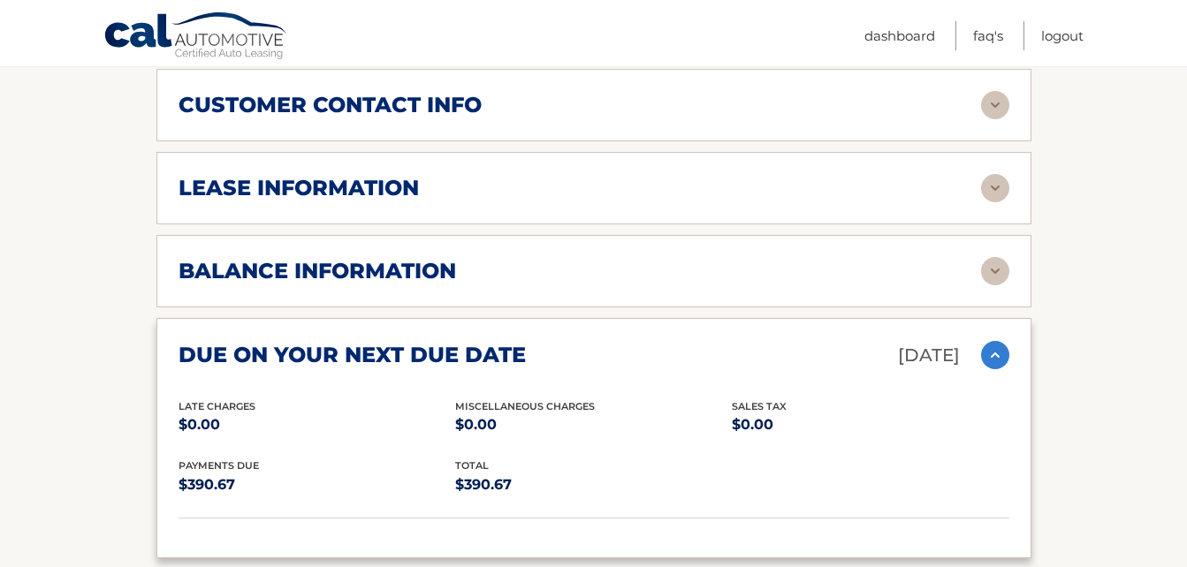
click at [1000, 349] on img at bounding box center [995, 355] width 28 height 28
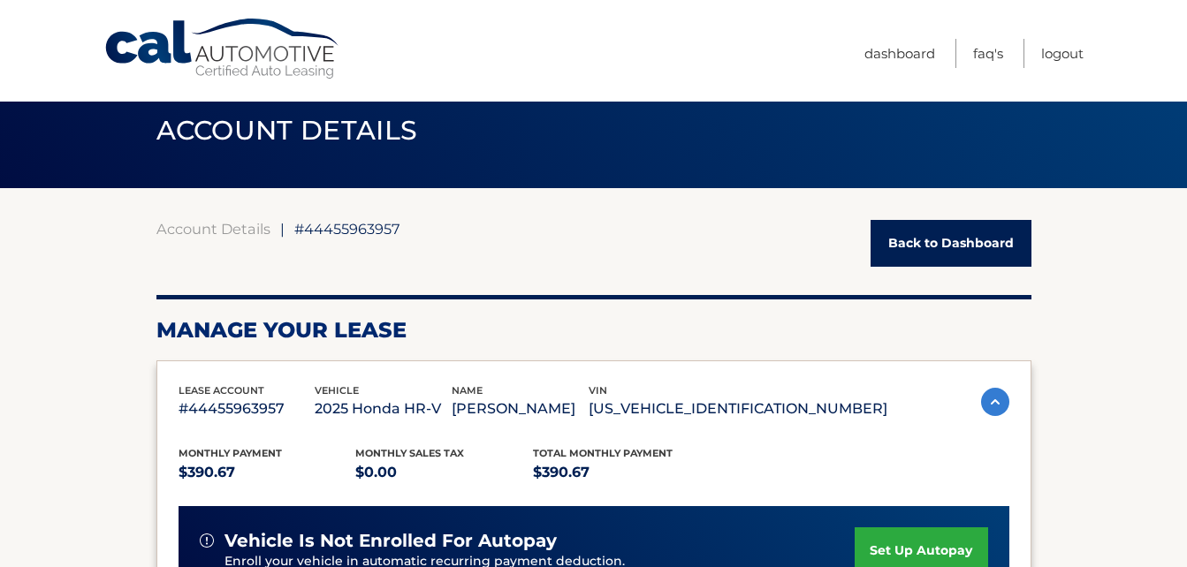
scroll to position [0, 0]
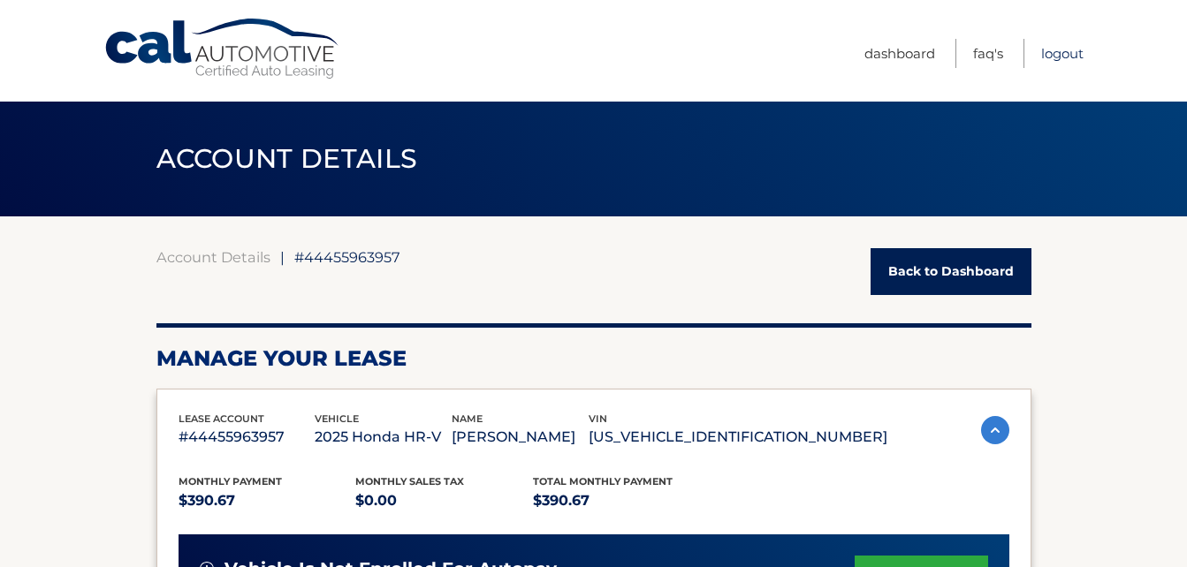
click at [1060, 57] on link "Logout" at bounding box center [1062, 53] width 42 height 29
